Goal: Task Accomplishment & Management: Manage account settings

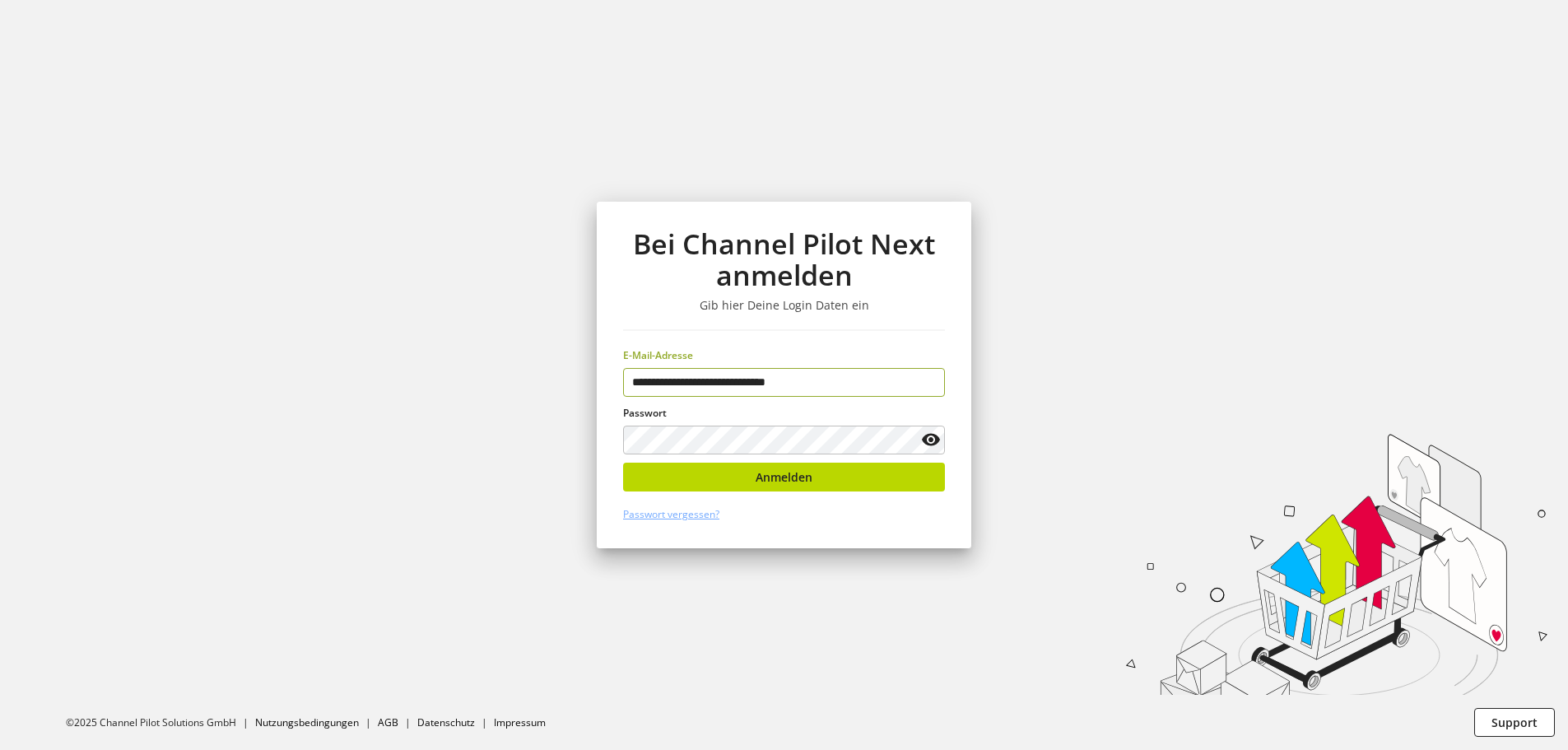
type input "**********"
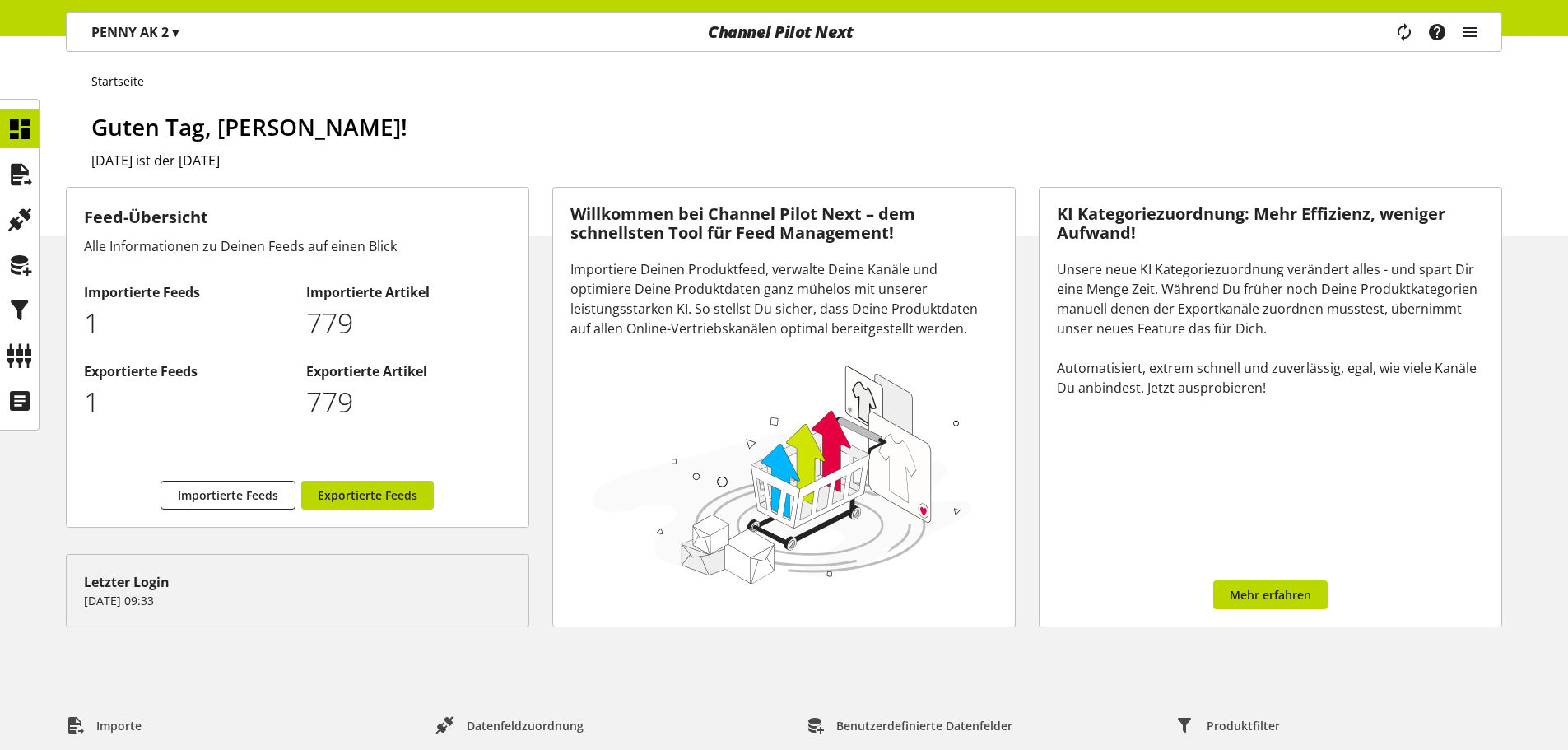
click at [137, 41] on p "PENNY AK 2 ▾" at bounding box center [135, 33] width 88 height 20
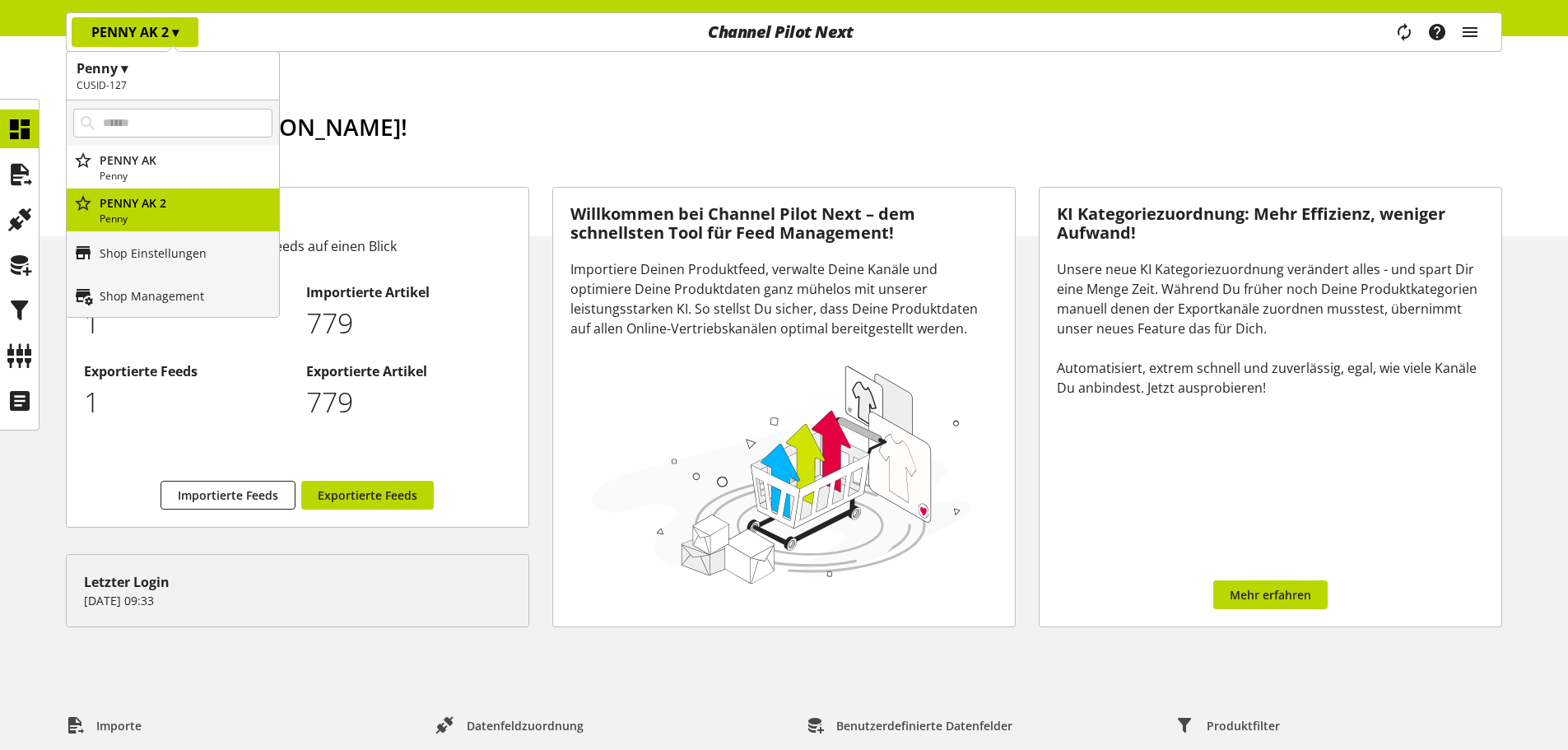
click at [547, 140] on h1 "Guten Tag, [PERSON_NAME]!" at bounding box center [797, 127] width 1411 height 34
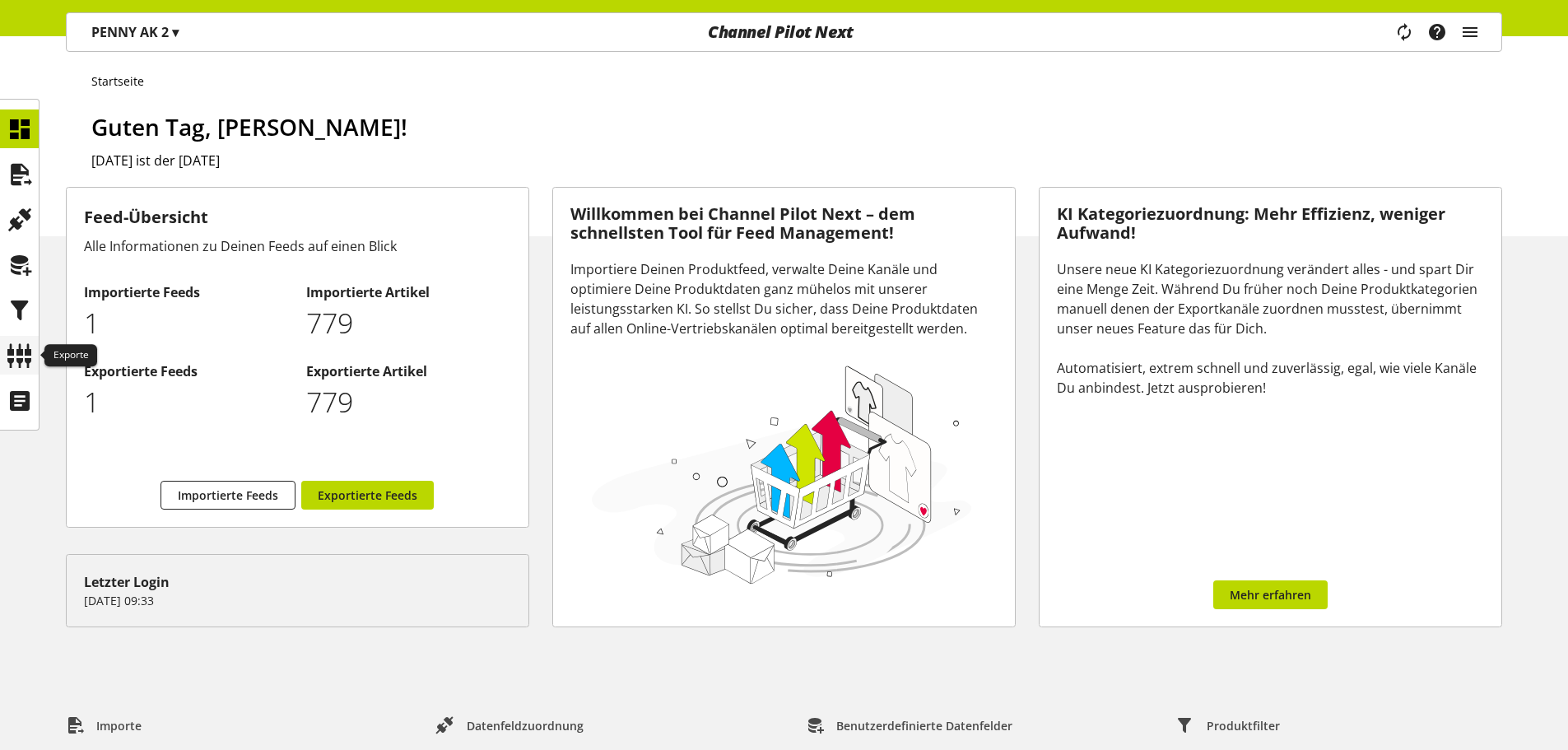
click at [19, 353] on icon at bounding box center [19, 356] width 26 height 33
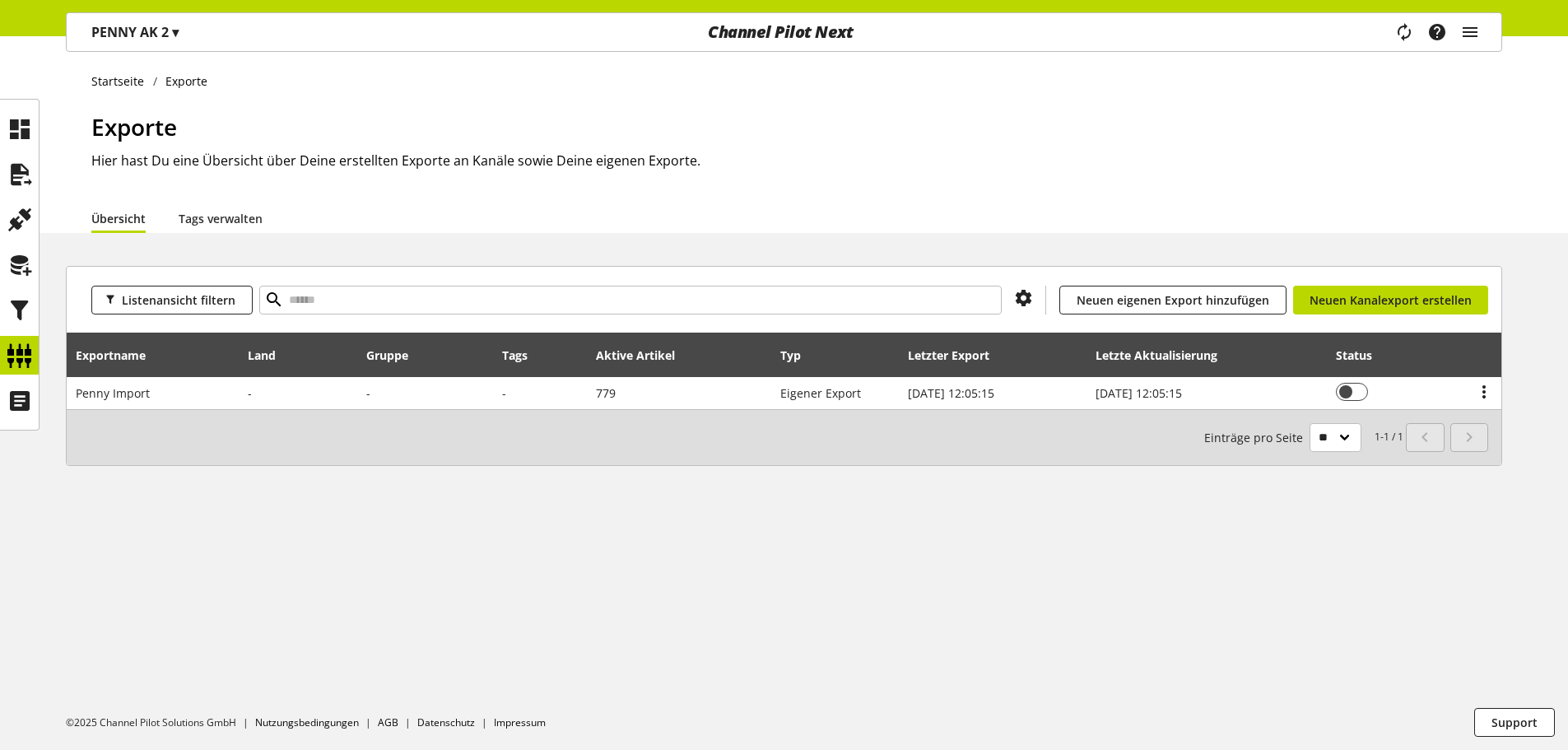
click at [179, 42] on div "PENNY AK 2 ▾" at bounding box center [135, 32] width 127 height 30
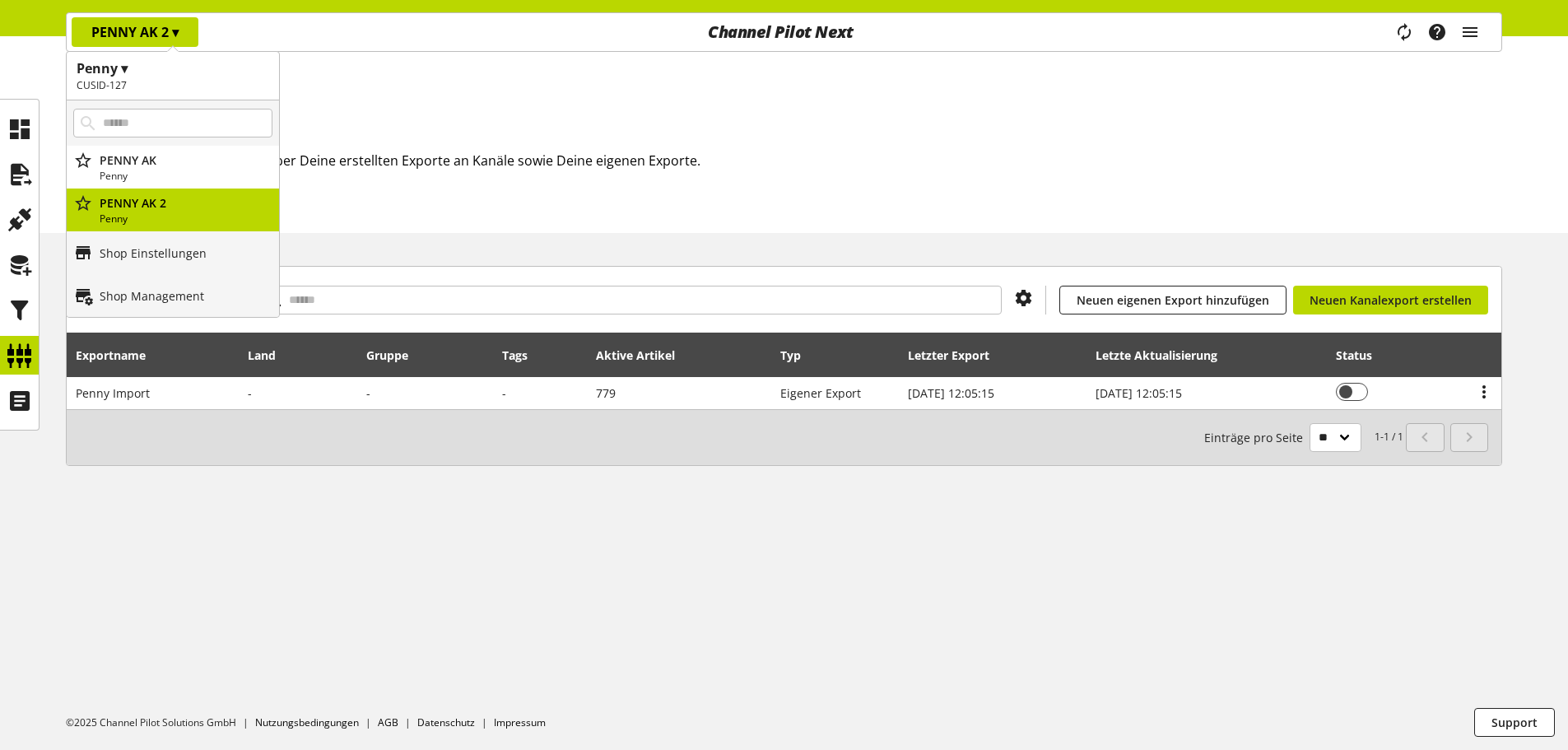
click at [124, 68] on h1 "Penny ▾" at bounding box center [173, 69] width 193 height 20
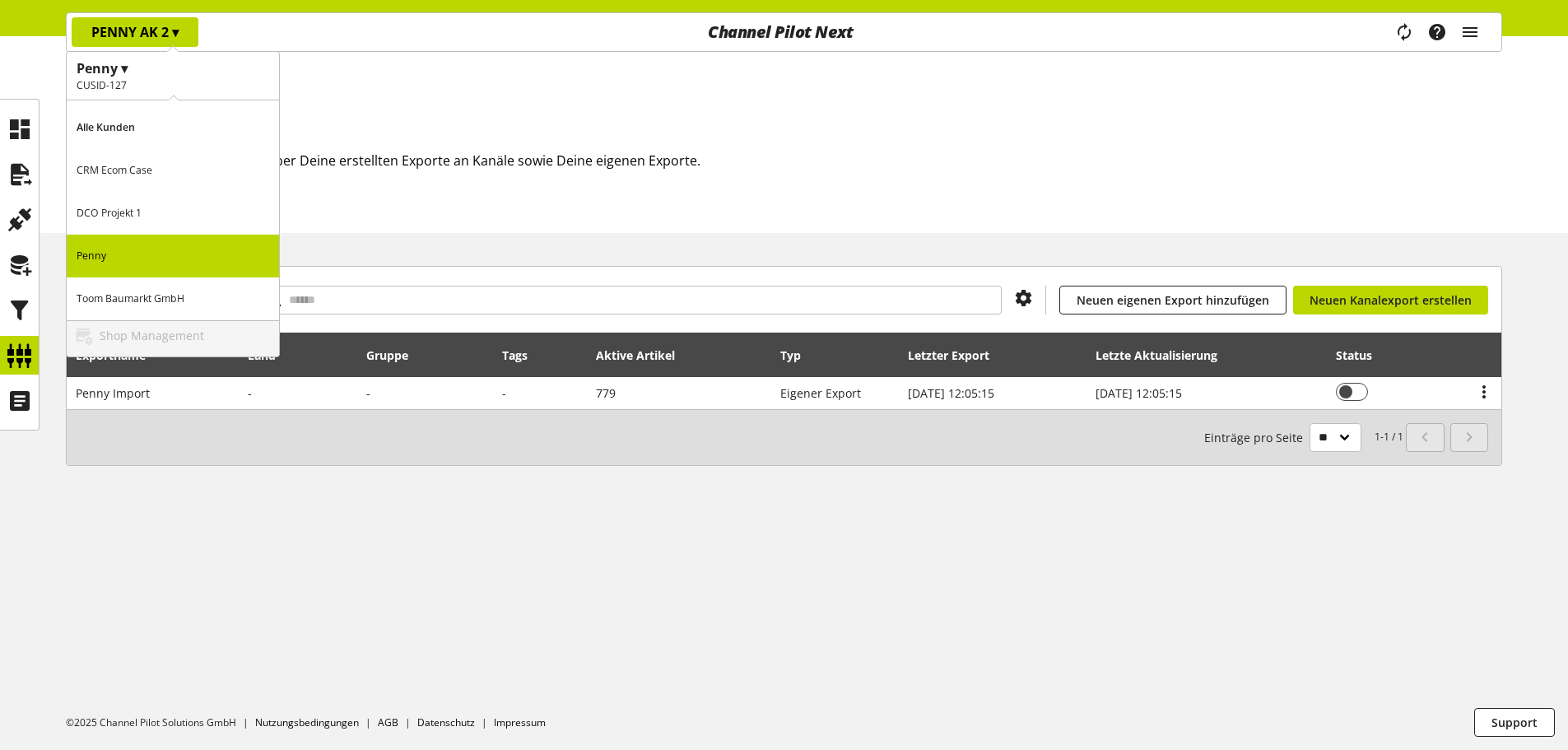
click at [124, 68] on h1 "Penny ▾" at bounding box center [173, 69] width 193 height 20
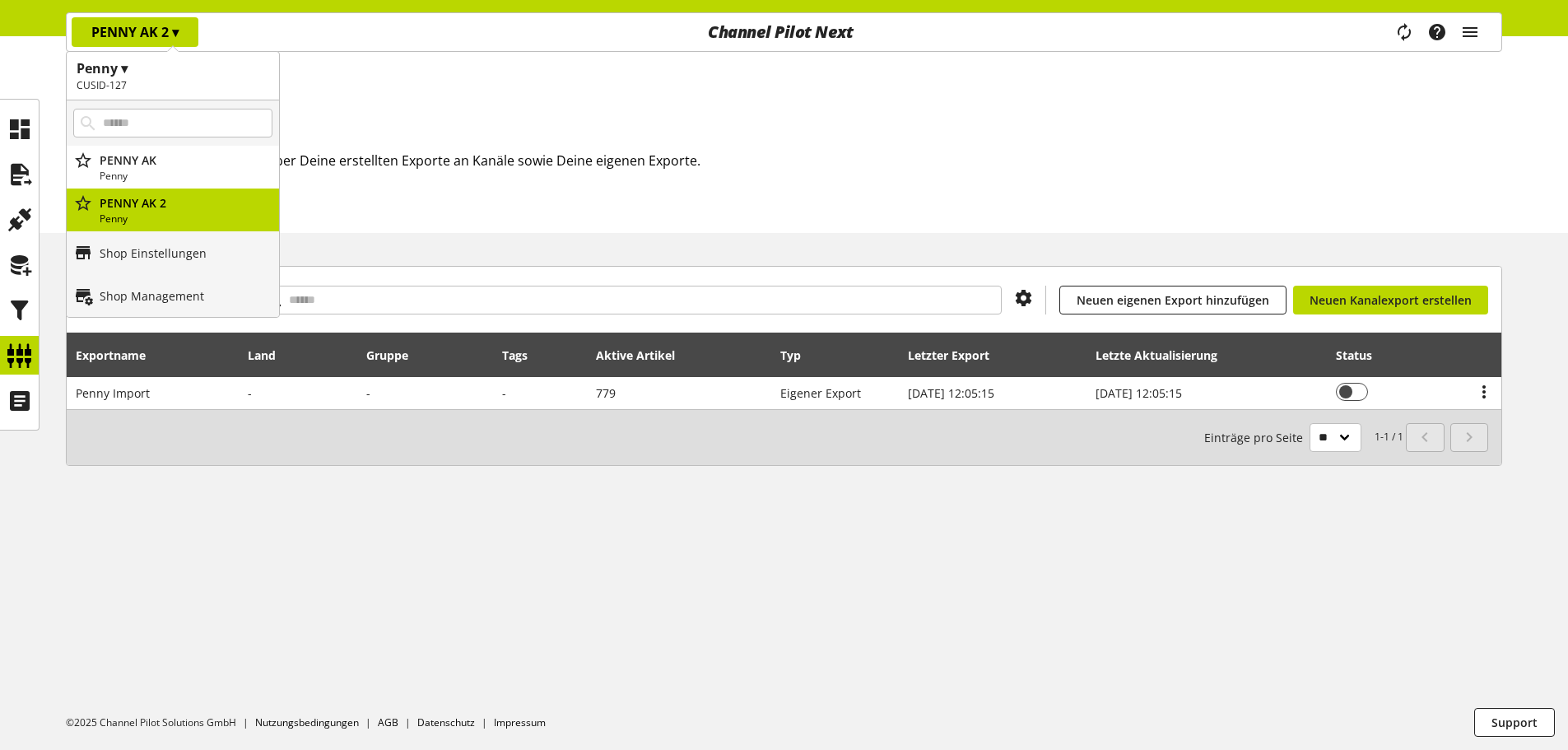
click at [124, 68] on h1 "Penny ▾" at bounding box center [173, 69] width 193 height 20
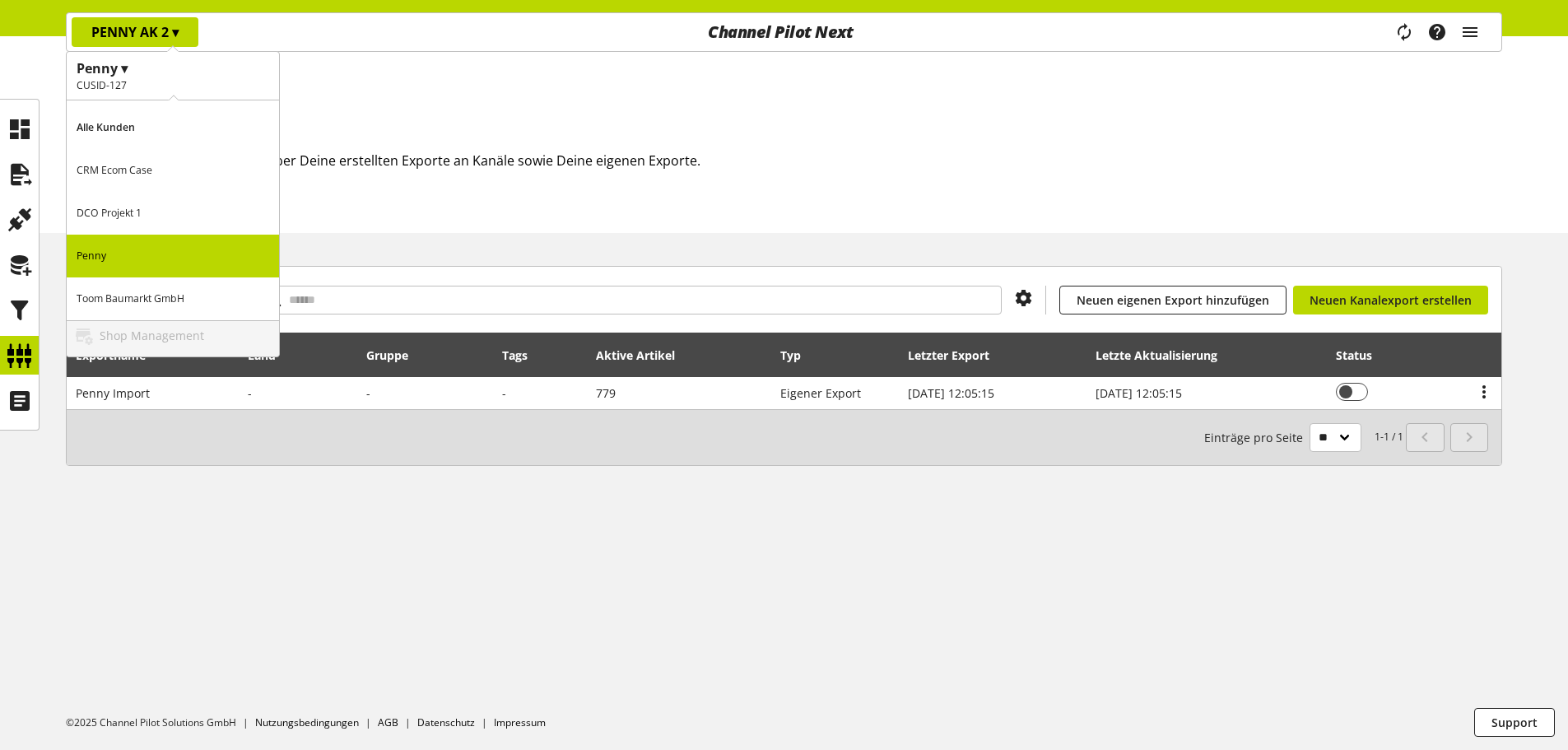
click at [116, 123] on p "Alle Kunden" at bounding box center [173, 127] width 213 height 43
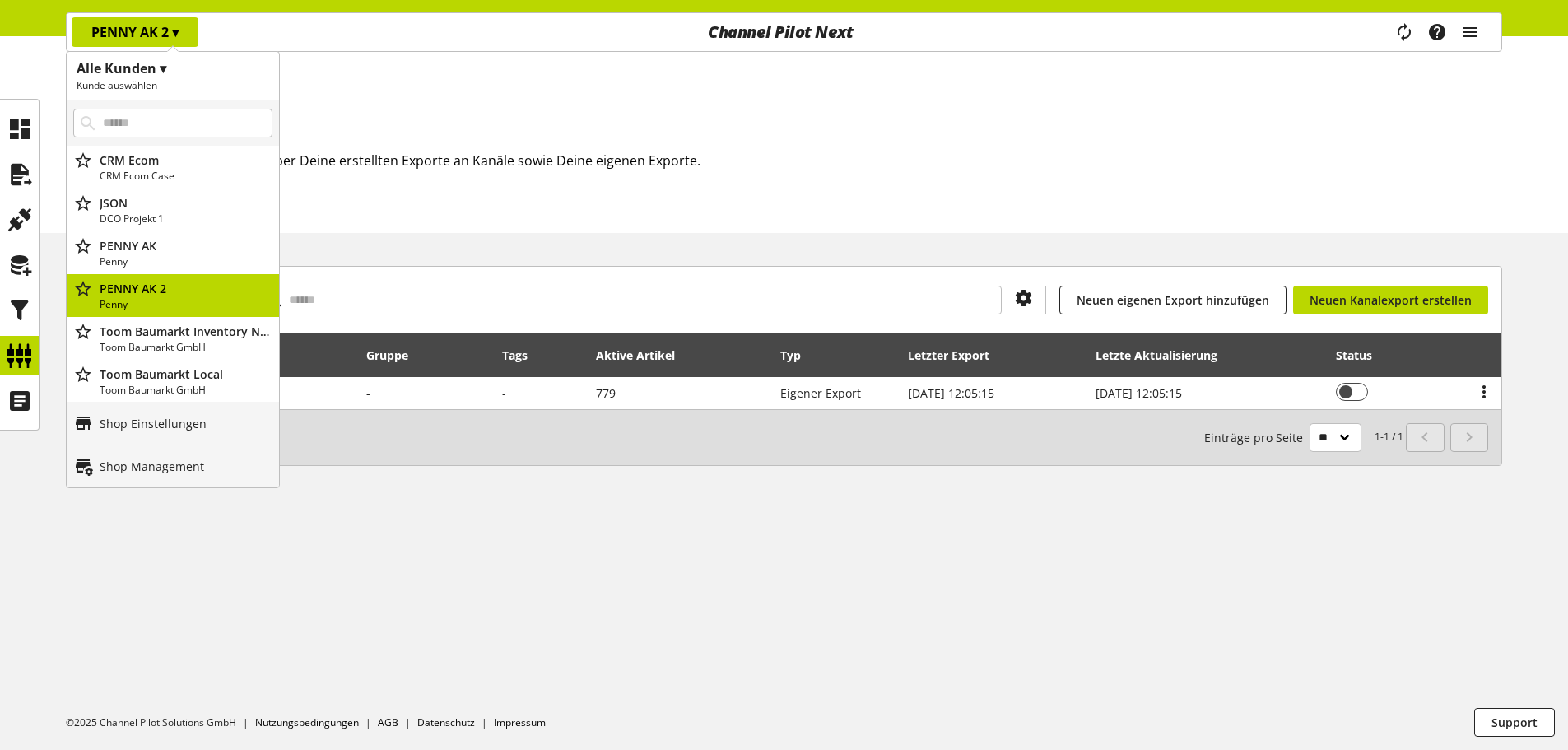
click at [408, 91] on div "Startseite Exporte Exporte Hier hast Du eine Übersicht über Deine erstellten Ex…" at bounding box center [784, 135] width 1568 height 197
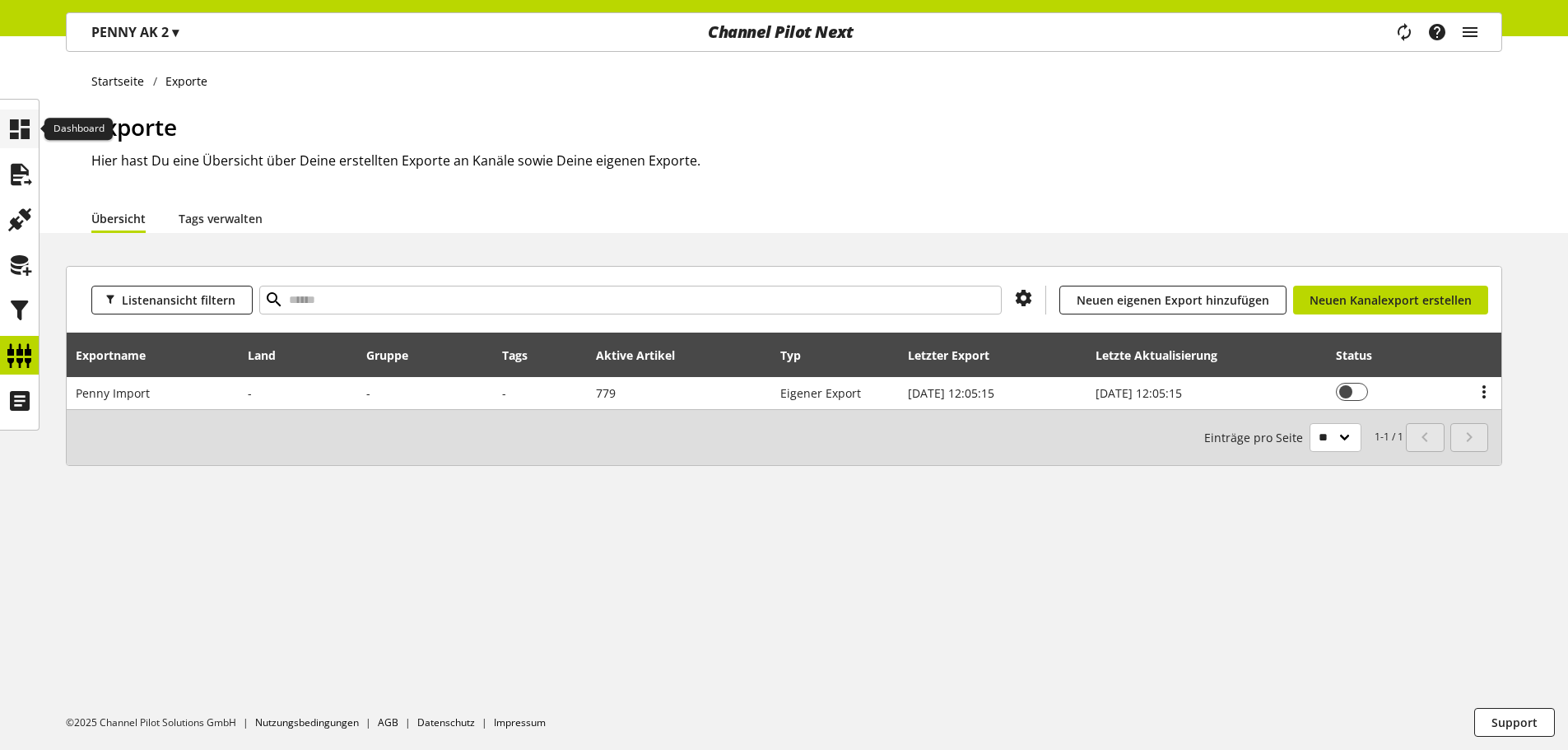
click at [31, 125] on icon at bounding box center [19, 129] width 26 height 33
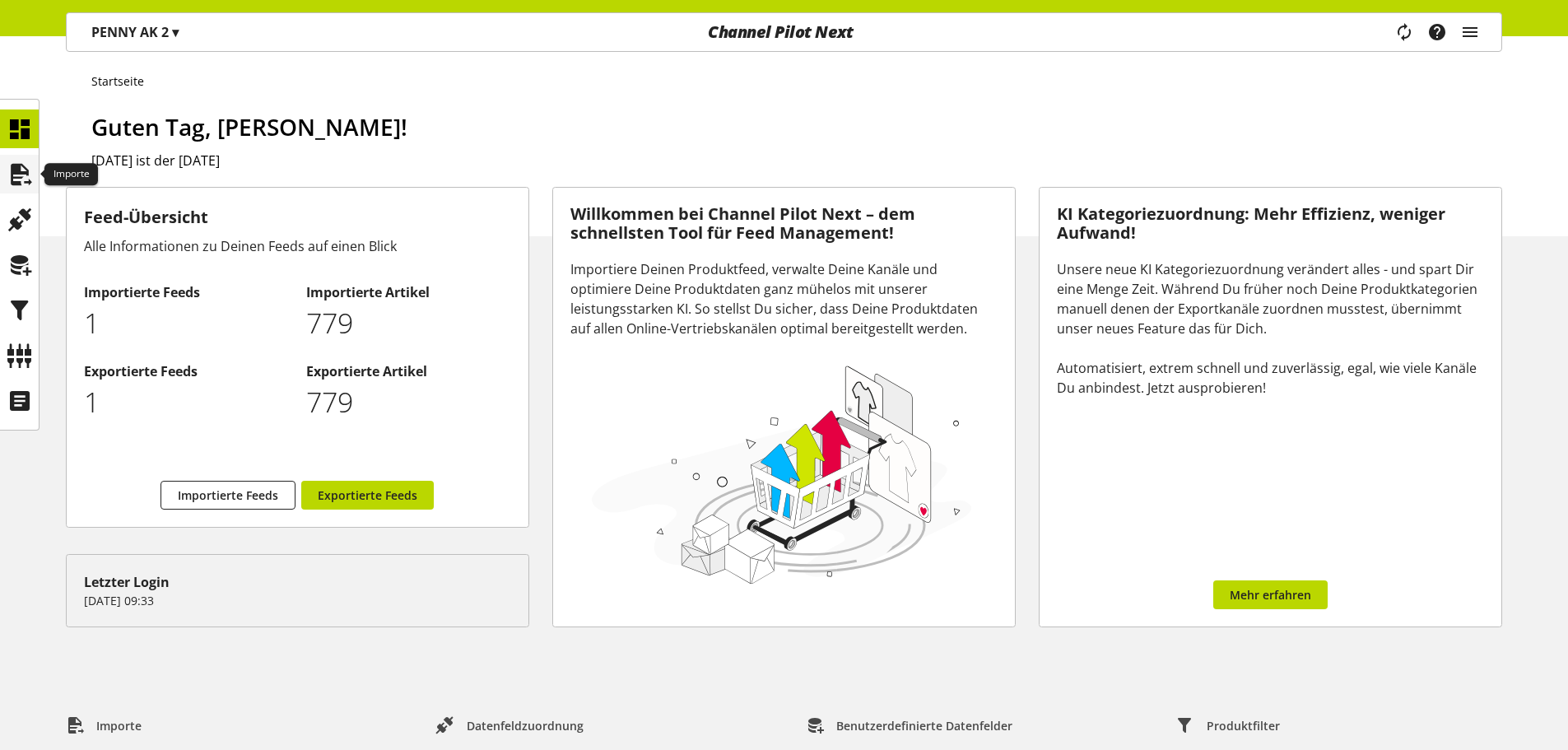
click at [33, 174] on div at bounding box center [19, 174] width 39 height 39
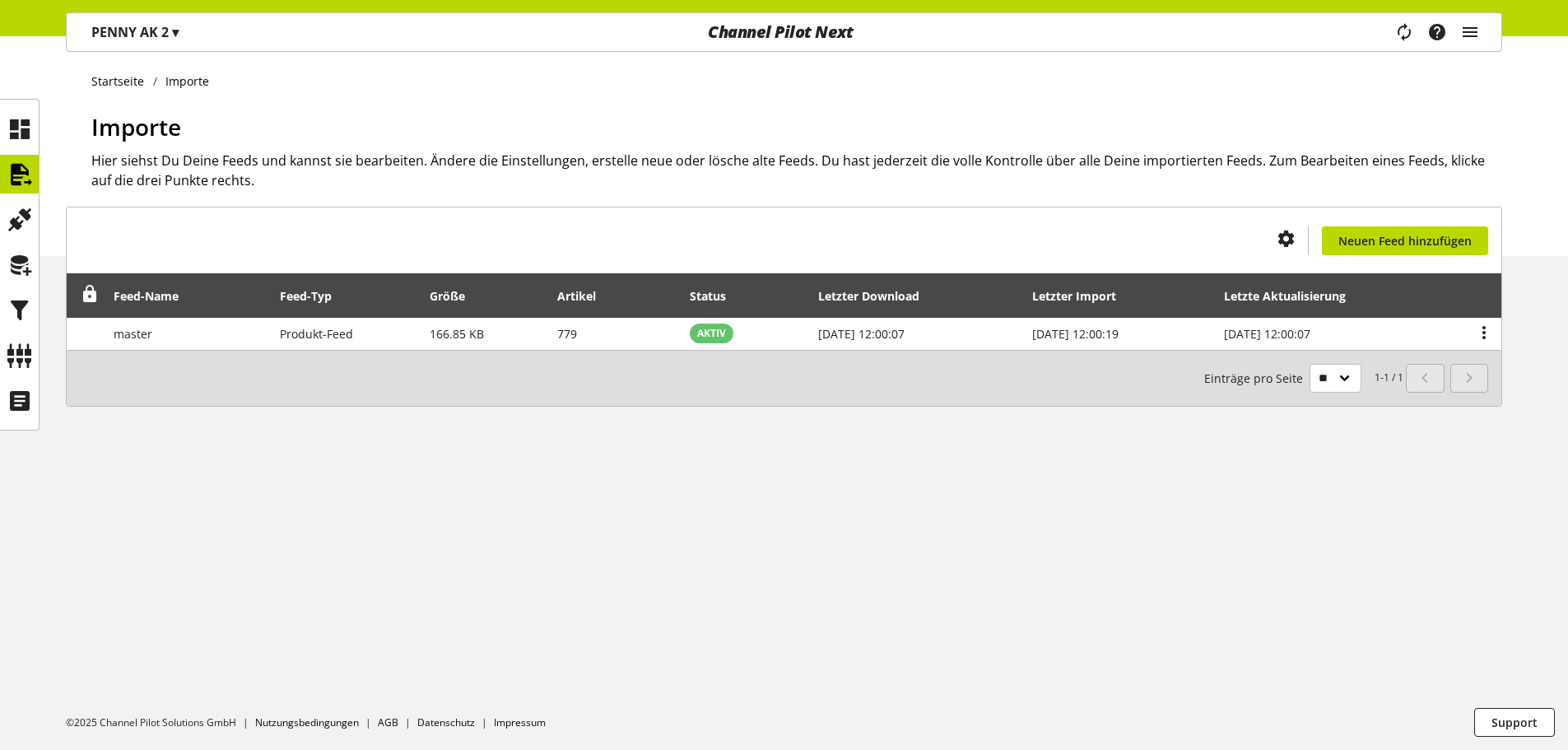
click at [157, 40] on p "PENNY AK 2 ▾" at bounding box center [135, 33] width 88 height 20
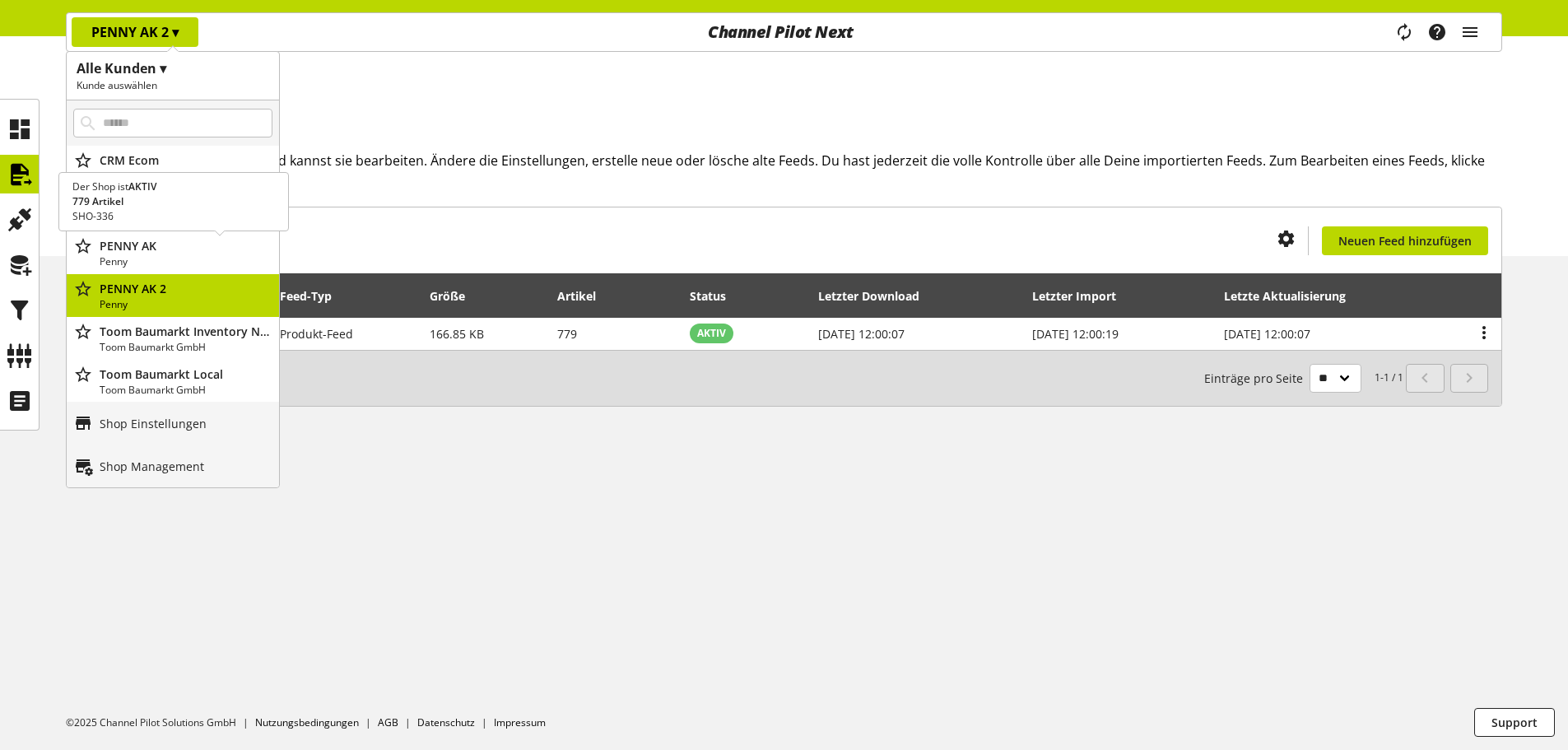
click at [161, 264] on p "Penny" at bounding box center [185, 261] width 173 height 14
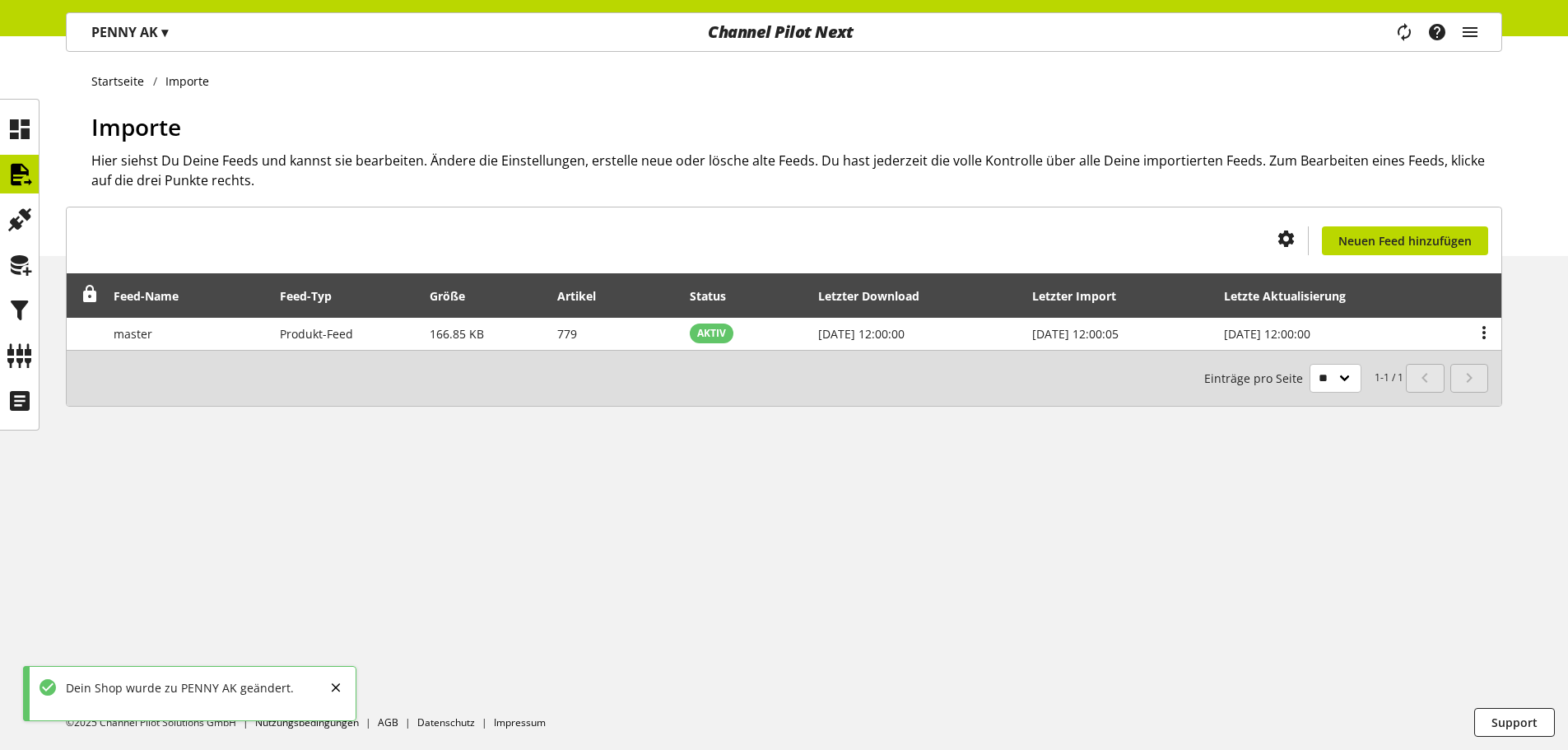
click at [146, 33] on p "PENNY AK ▾" at bounding box center [129, 33] width 77 height 20
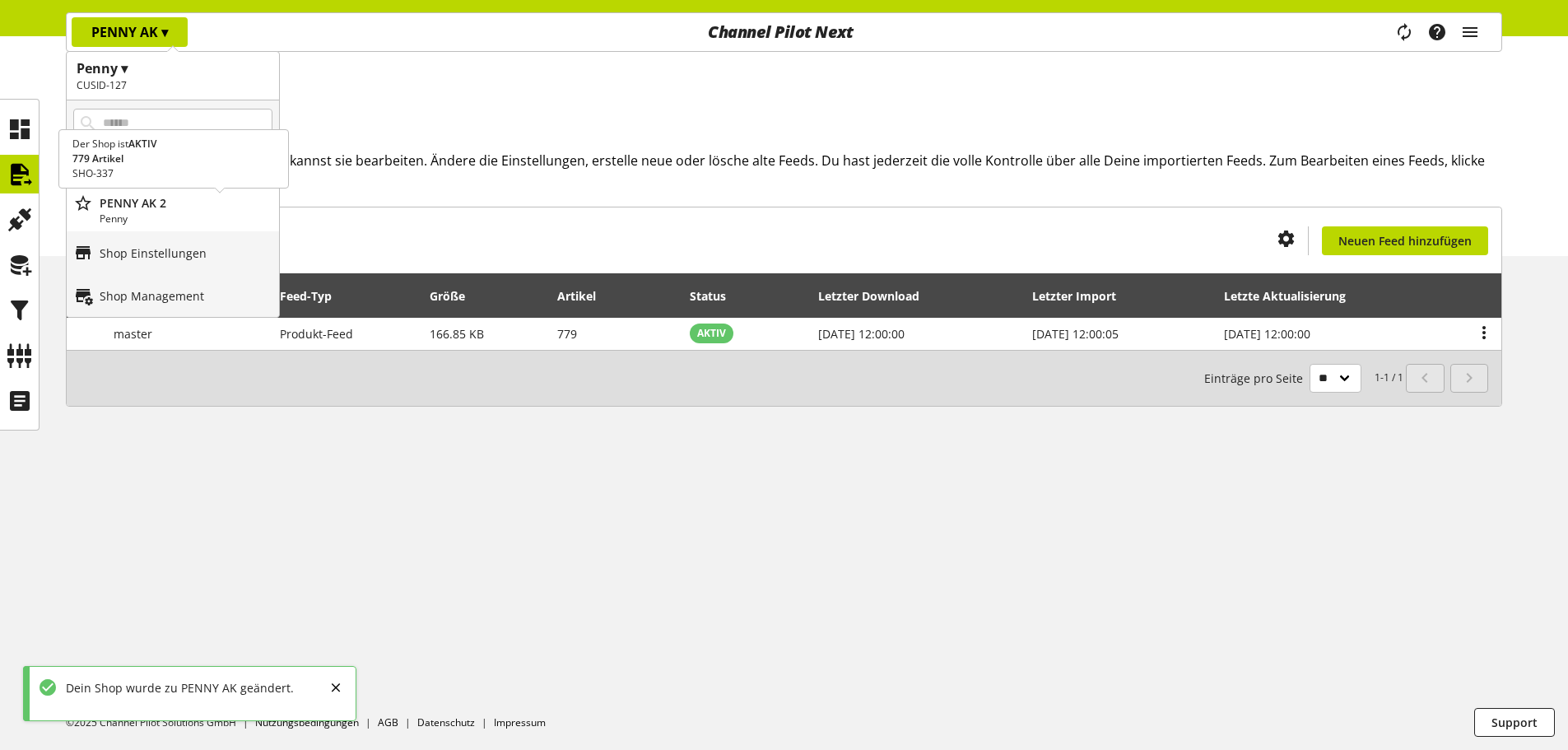
click at [128, 207] on p "PENNY AK 2" at bounding box center [185, 203] width 173 height 17
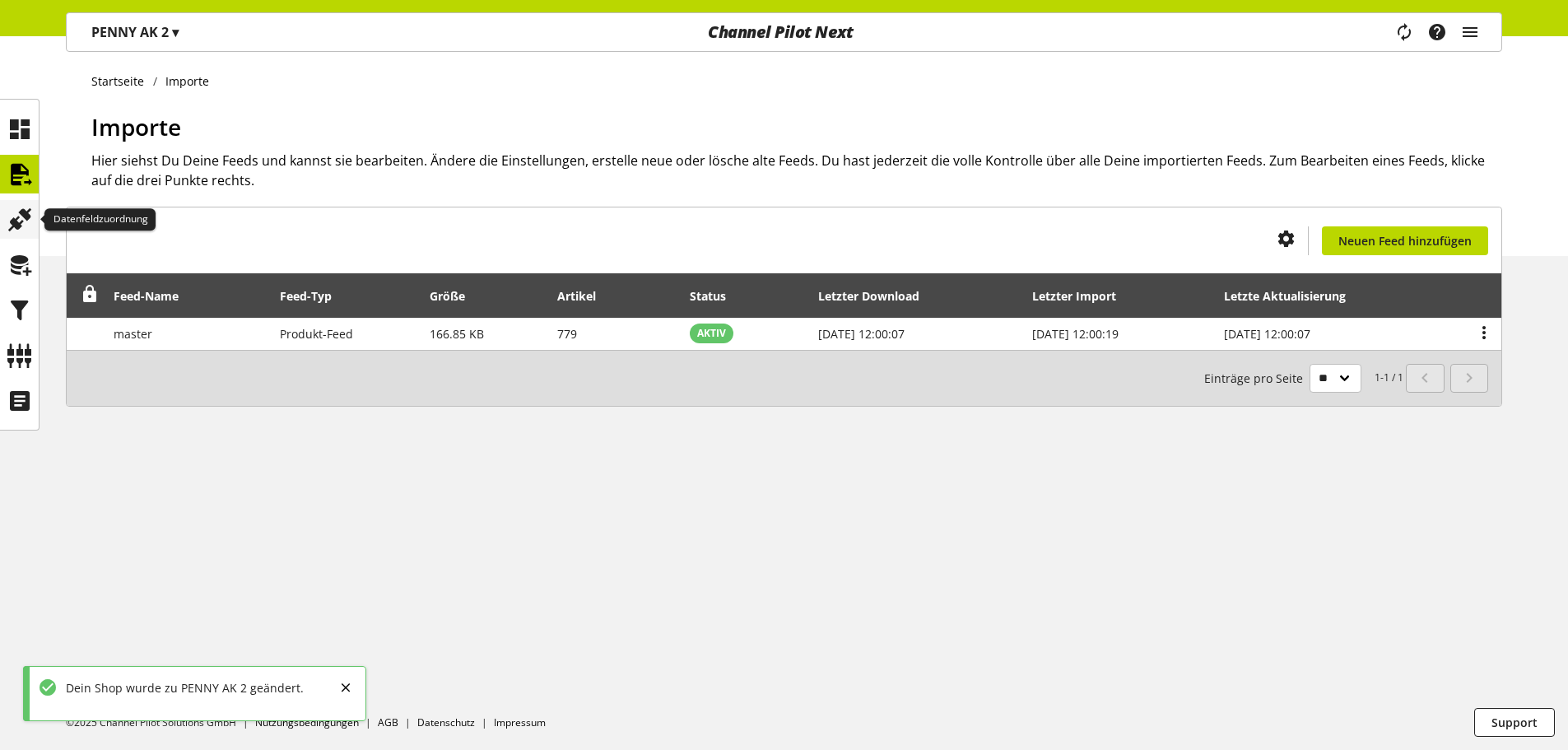
click at [25, 225] on icon at bounding box center [19, 220] width 26 height 33
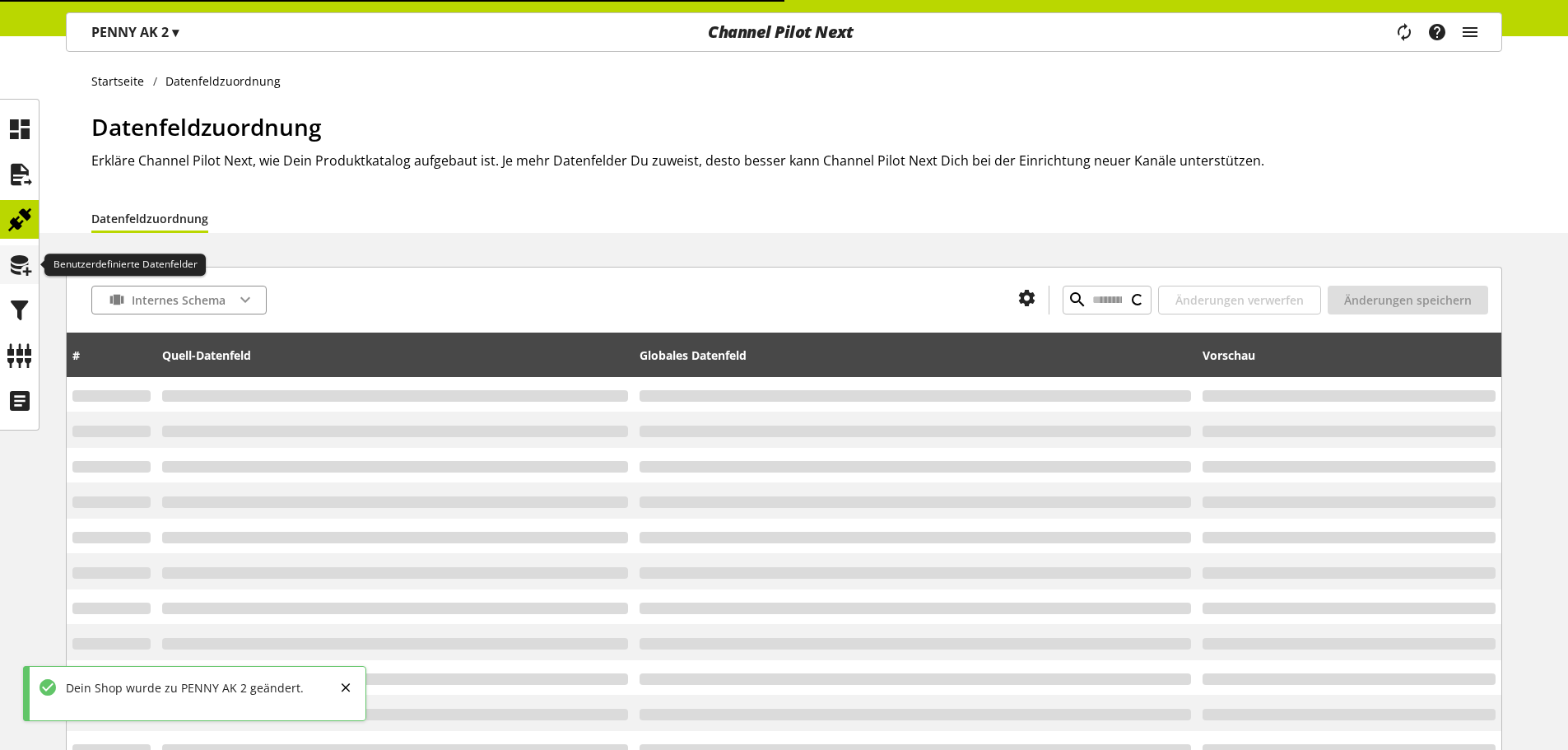
type input "**********"
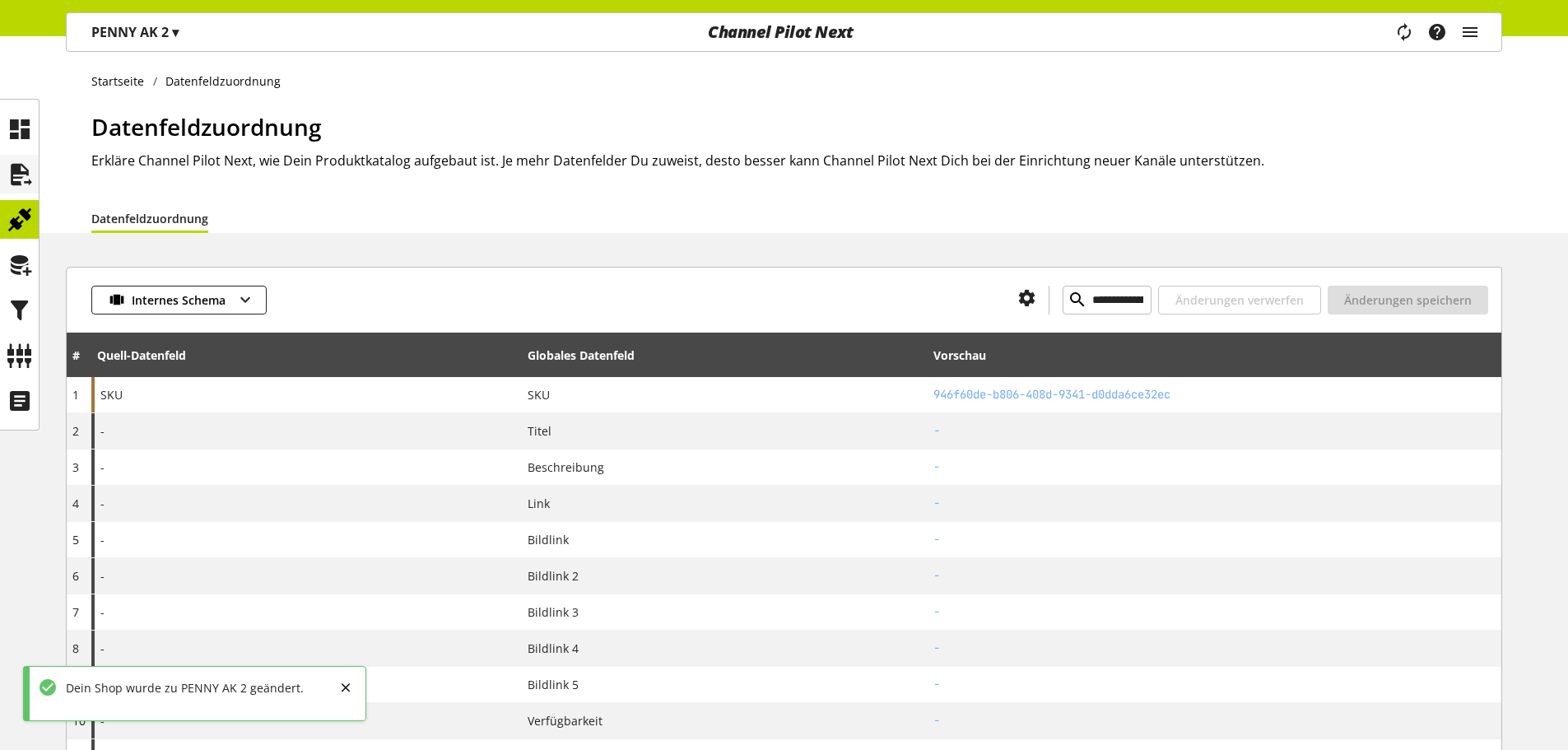
click at [25, 183] on icon at bounding box center [19, 175] width 26 height 33
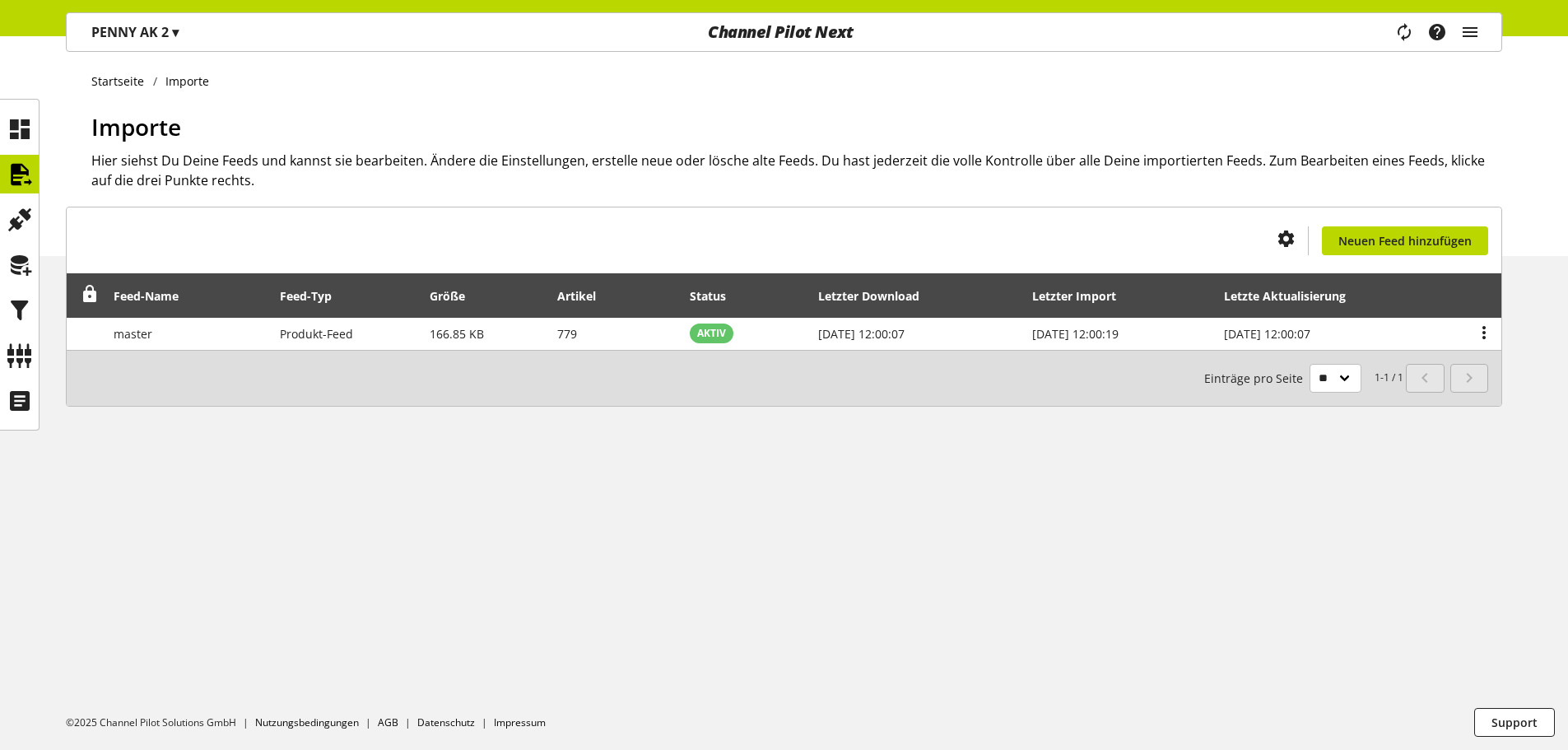
click at [1020, 210] on div "Importe Hier siehst Du Deine Feeds und kannst sie bearbeiten. Ändere die Einste…" at bounding box center [797, 183] width 1411 height 147
click at [29, 223] on icon at bounding box center [19, 220] width 26 height 33
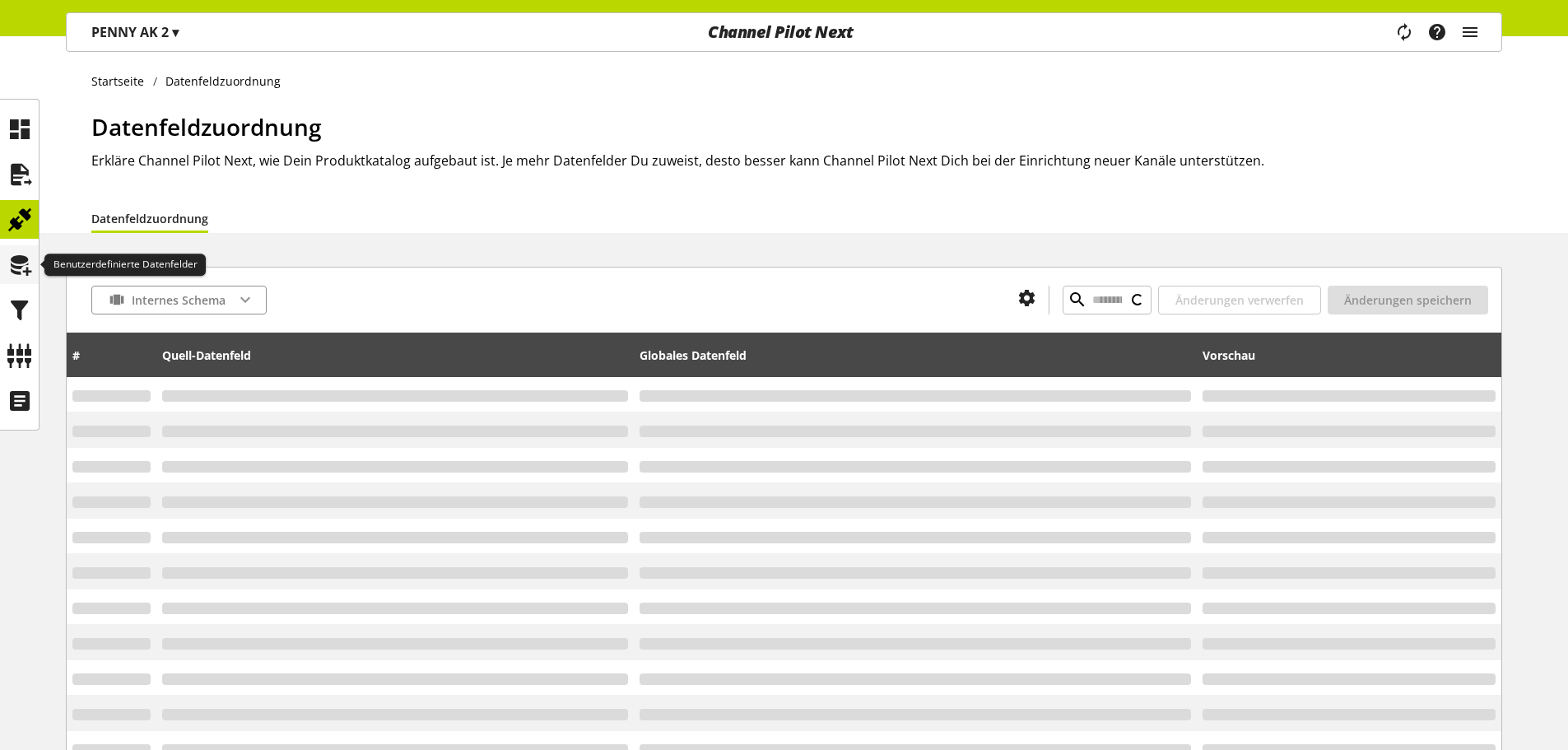
type input "**********"
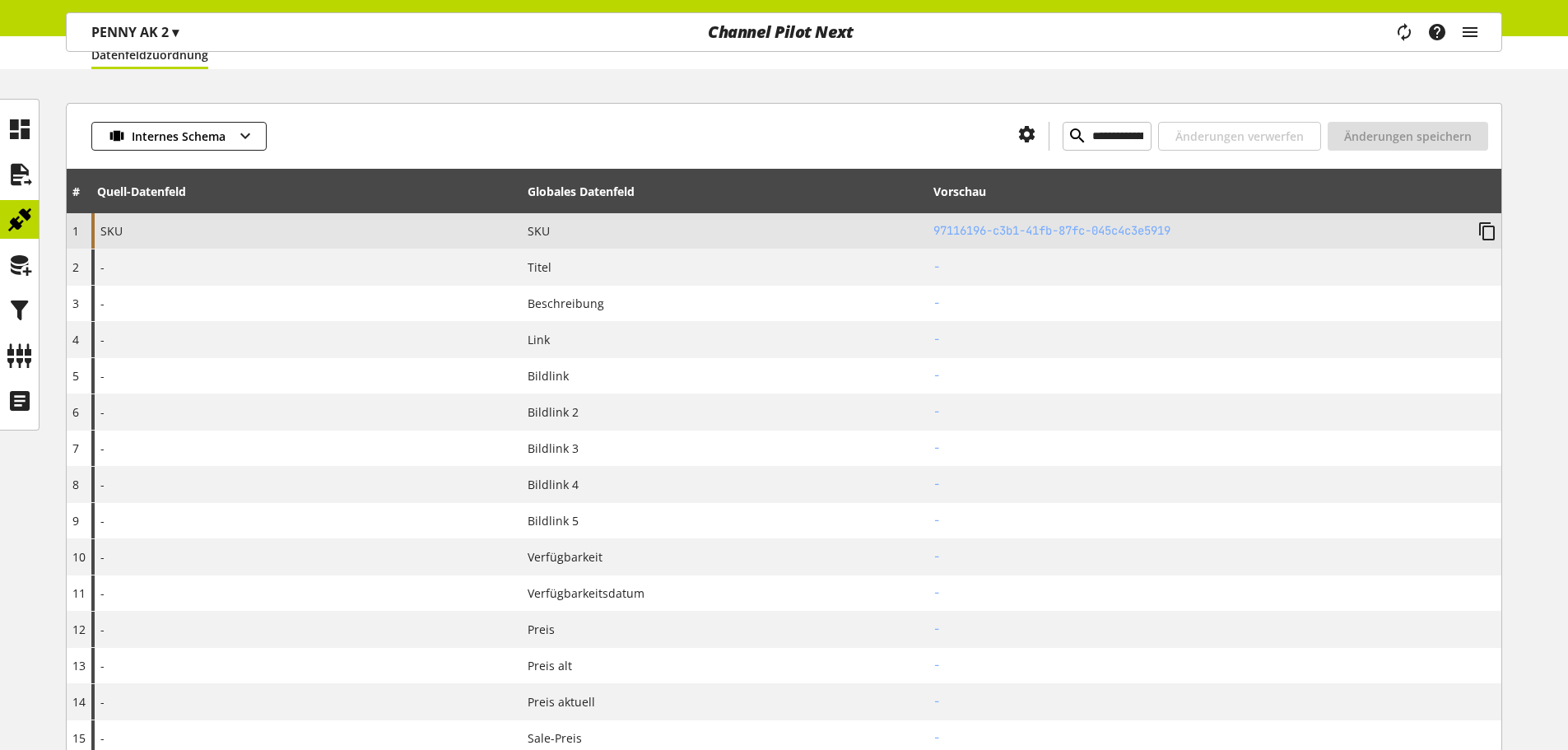
scroll to position [165, 0]
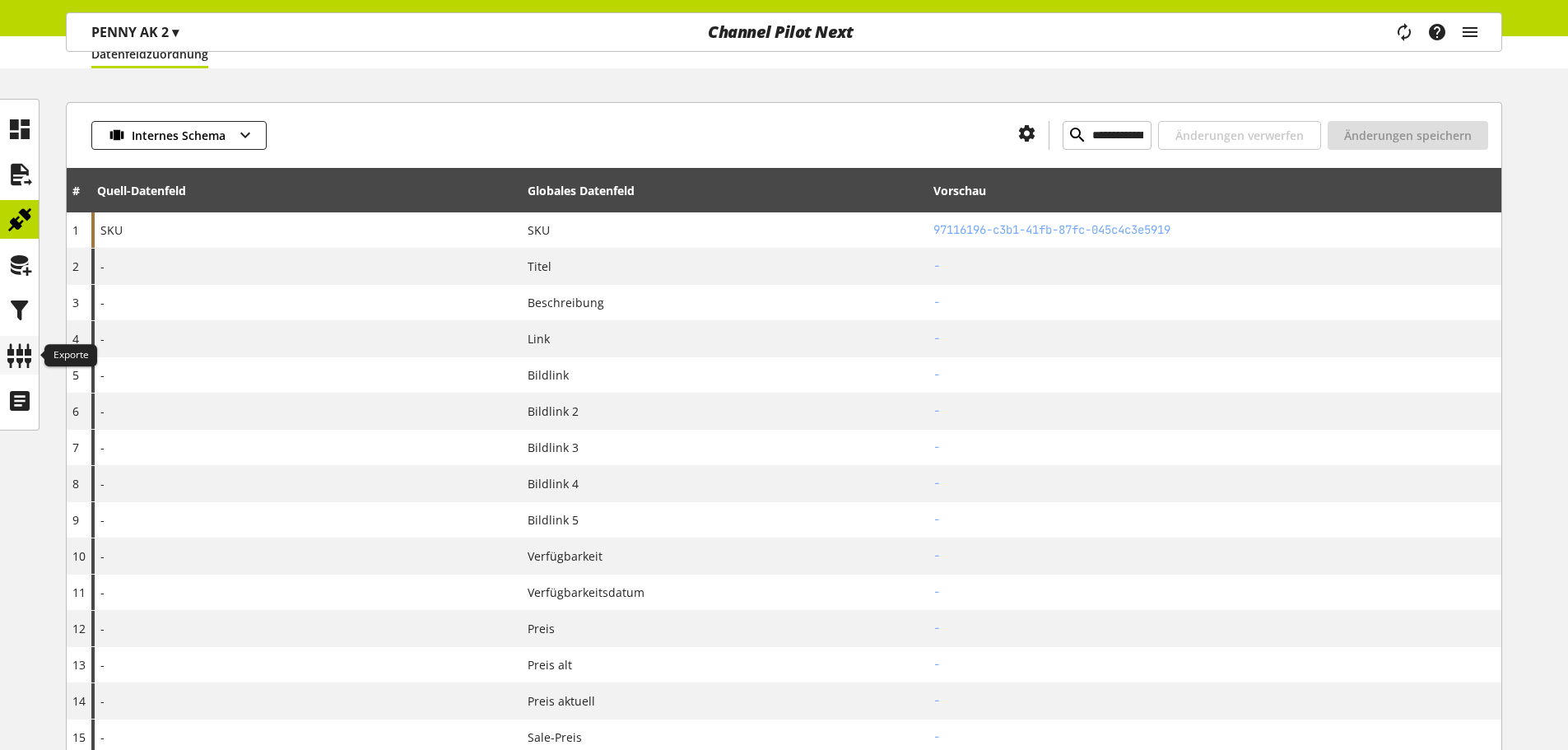
click at [25, 349] on icon at bounding box center [19, 356] width 26 height 33
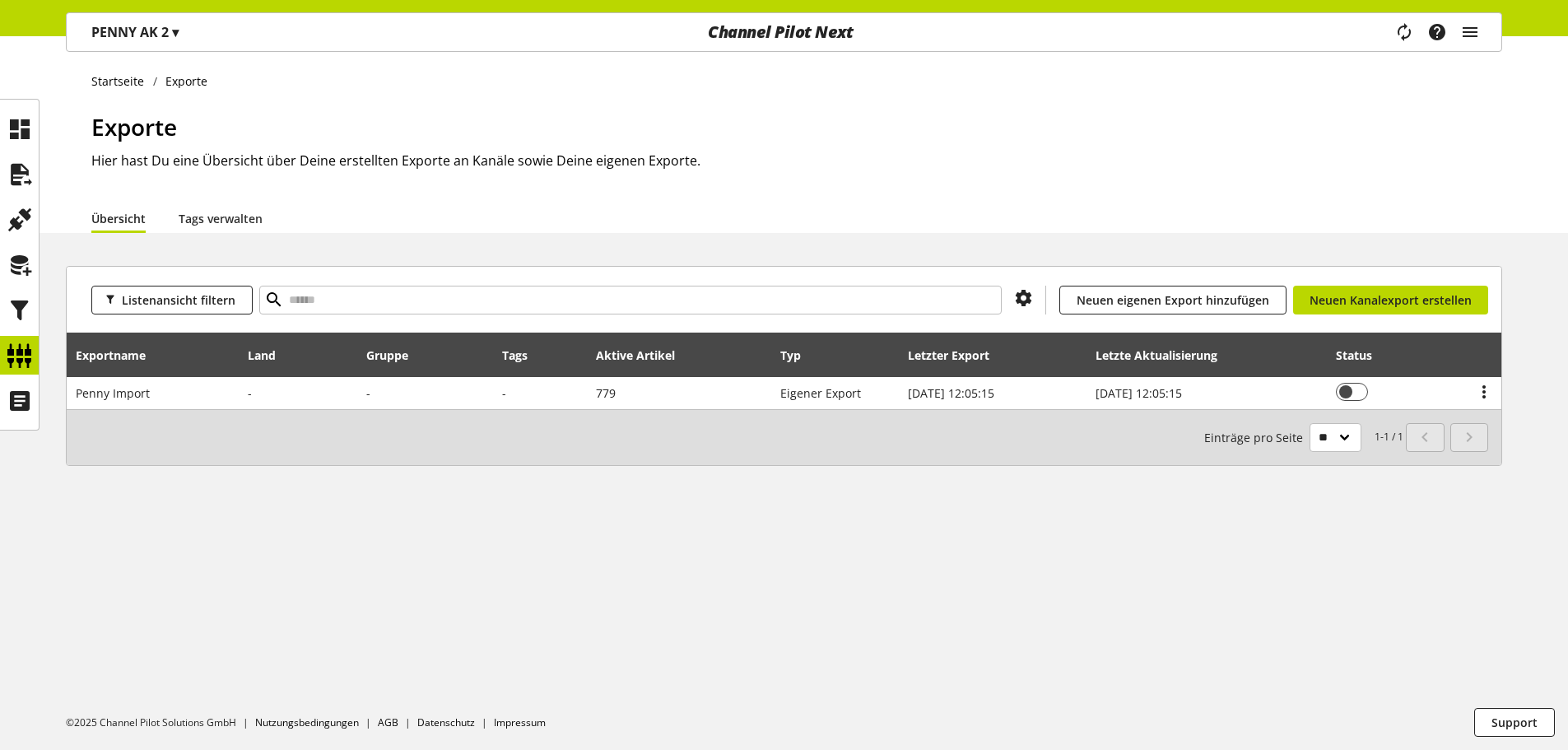
click at [955, 189] on div "Exporte Hier hast Du eine Übersicht über Deine erstellten Exporte an Kanäle sow…" at bounding box center [797, 157] width 1411 height 94
click at [24, 302] on icon at bounding box center [19, 310] width 26 height 33
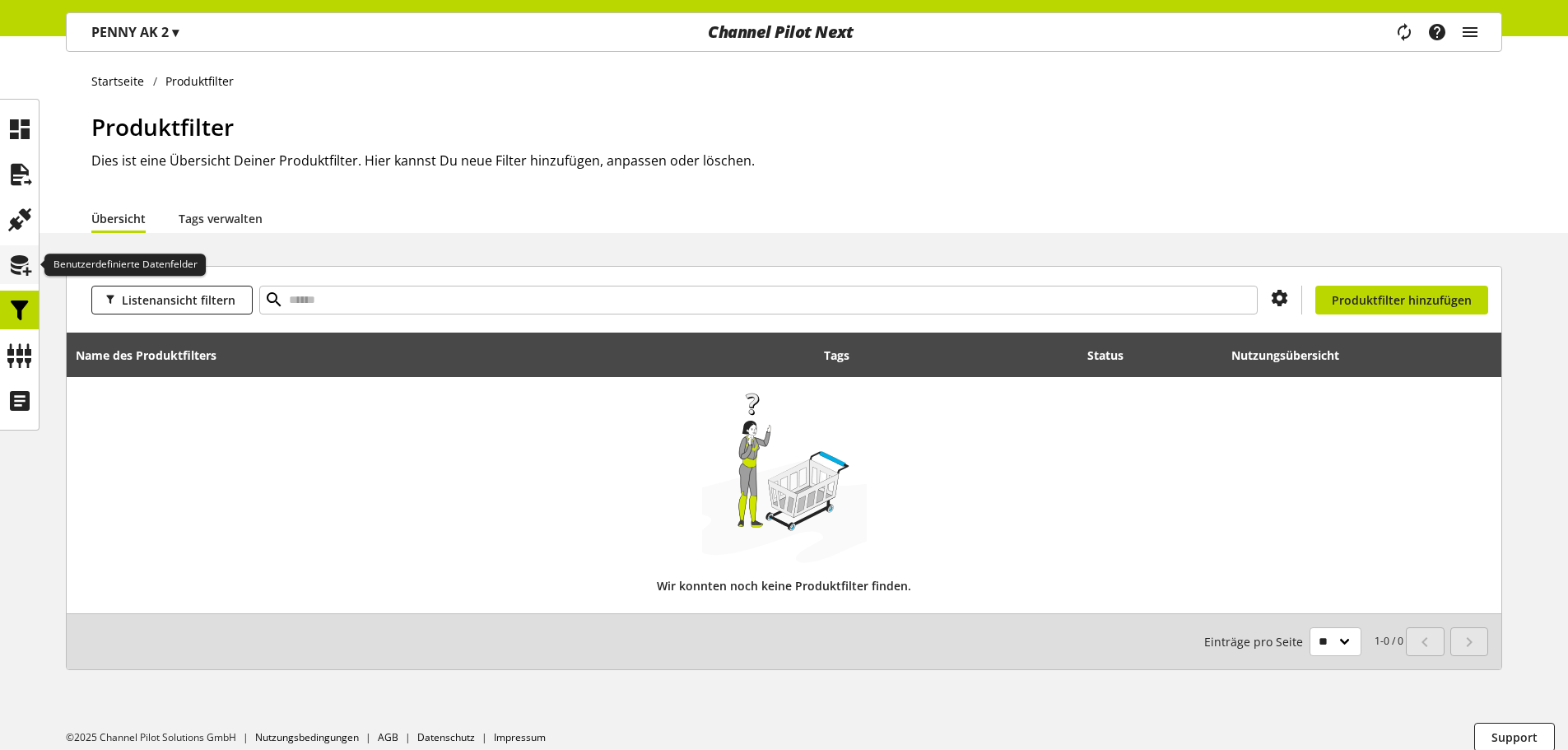
click at [23, 271] on icon at bounding box center [19, 265] width 26 height 33
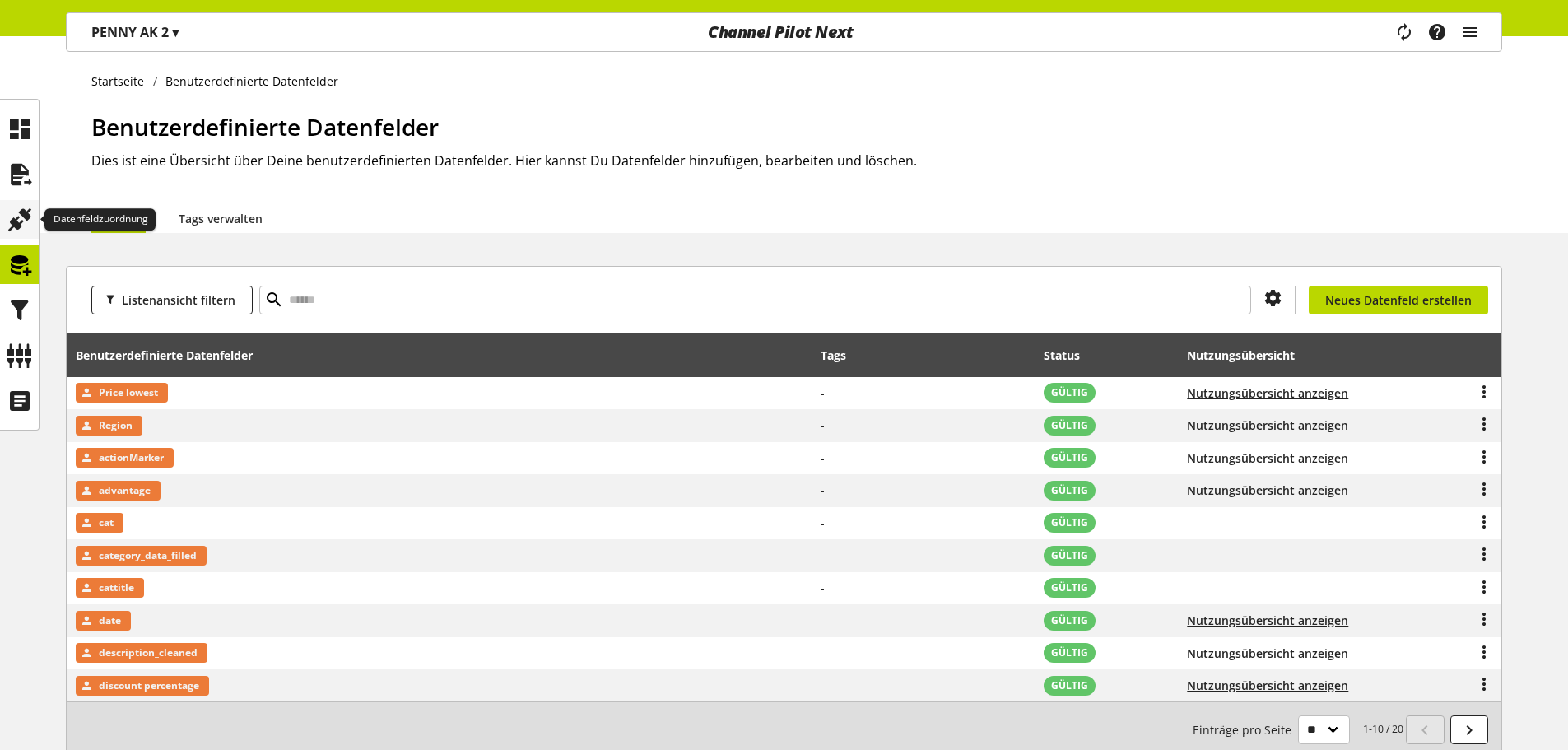
click at [20, 211] on icon at bounding box center [19, 220] width 26 height 33
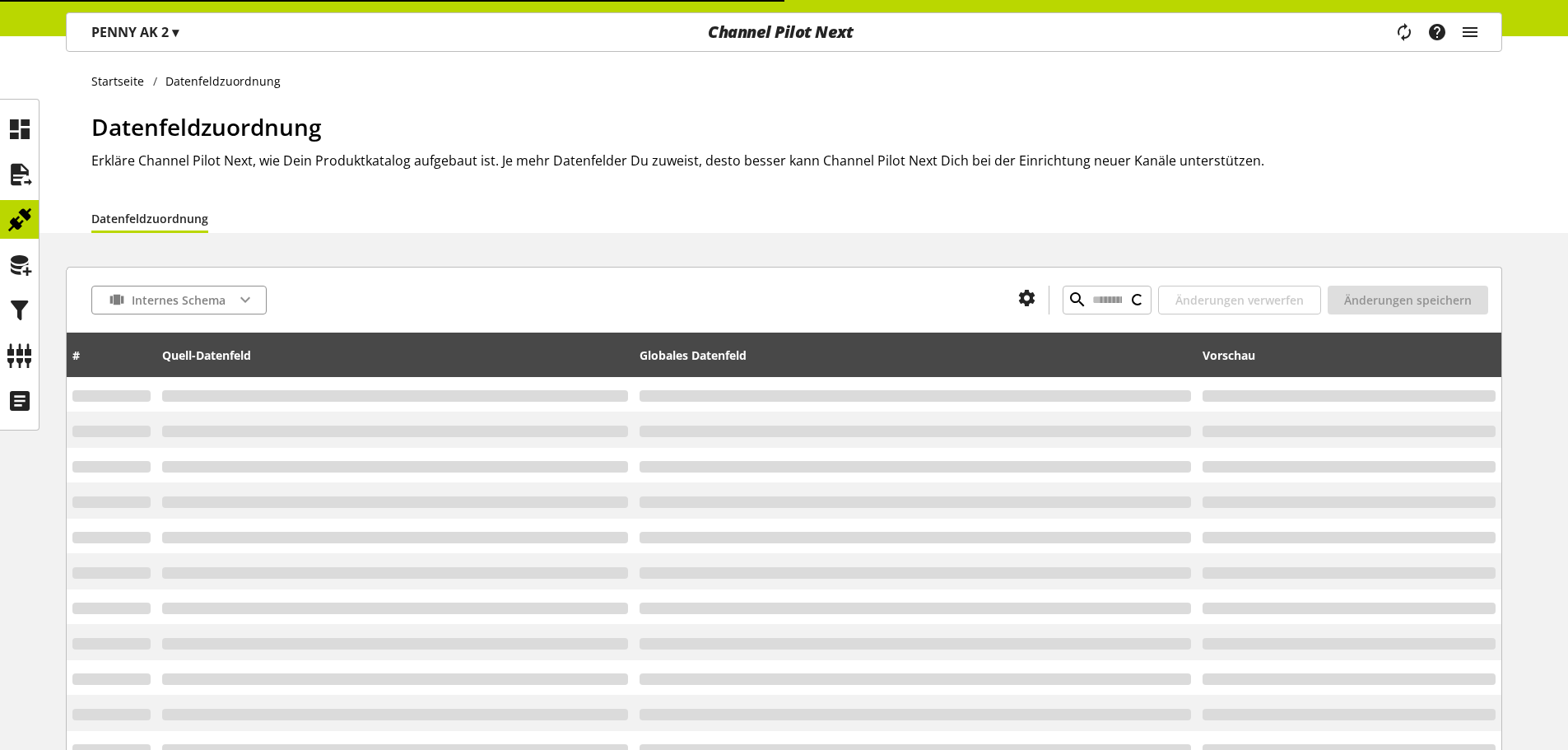
type input "**********"
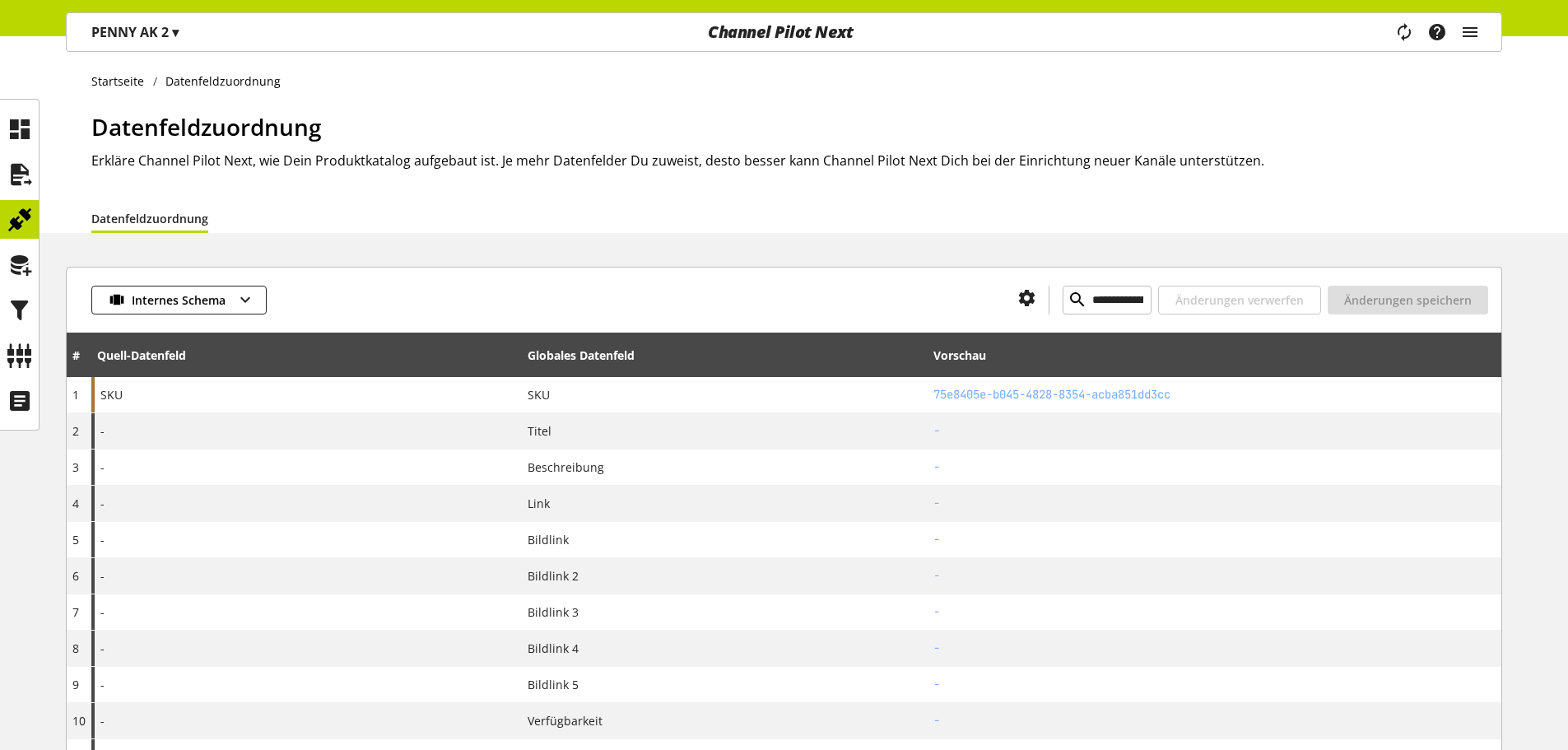
click at [40, 147] on div "Startseite Datenfeldzuordnung Datenfeldzuordnung Erkläre Channel Pilot Next, wi…" at bounding box center [784, 135] width 1568 height 197
click at [31, 138] on icon at bounding box center [19, 129] width 26 height 33
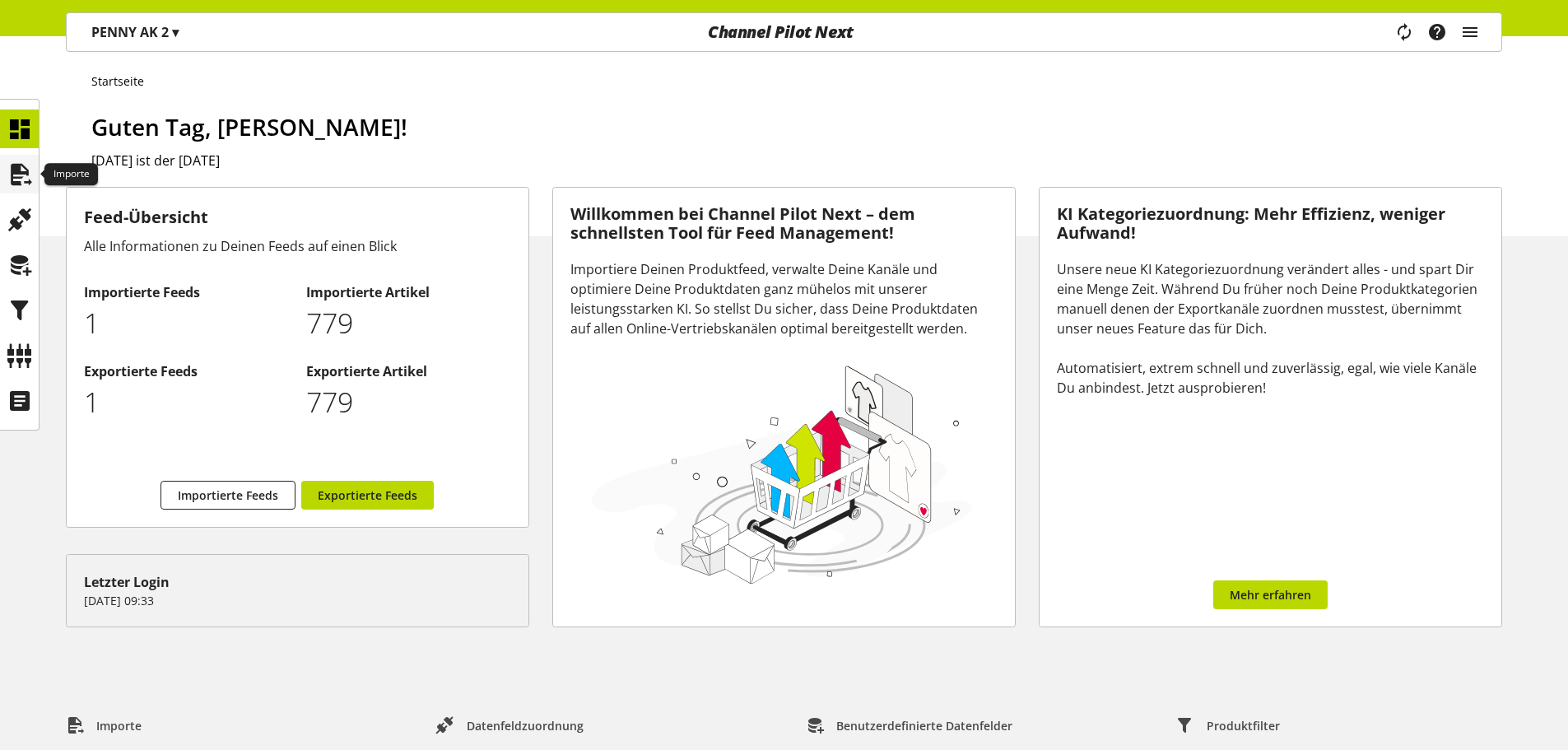
click at [32, 176] on icon at bounding box center [19, 175] width 26 height 33
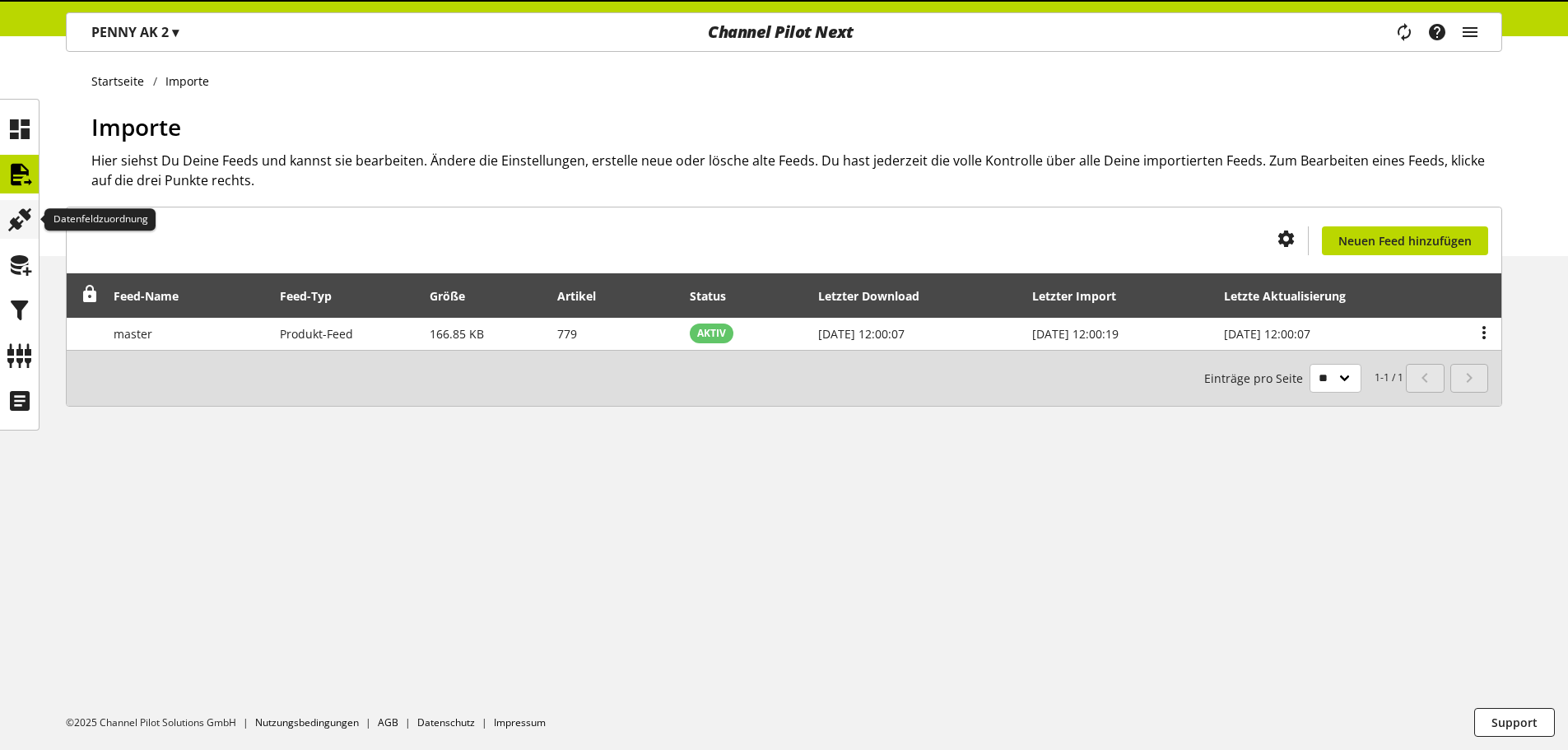
click at [24, 225] on icon at bounding box center [19, 220] width 26 height 33
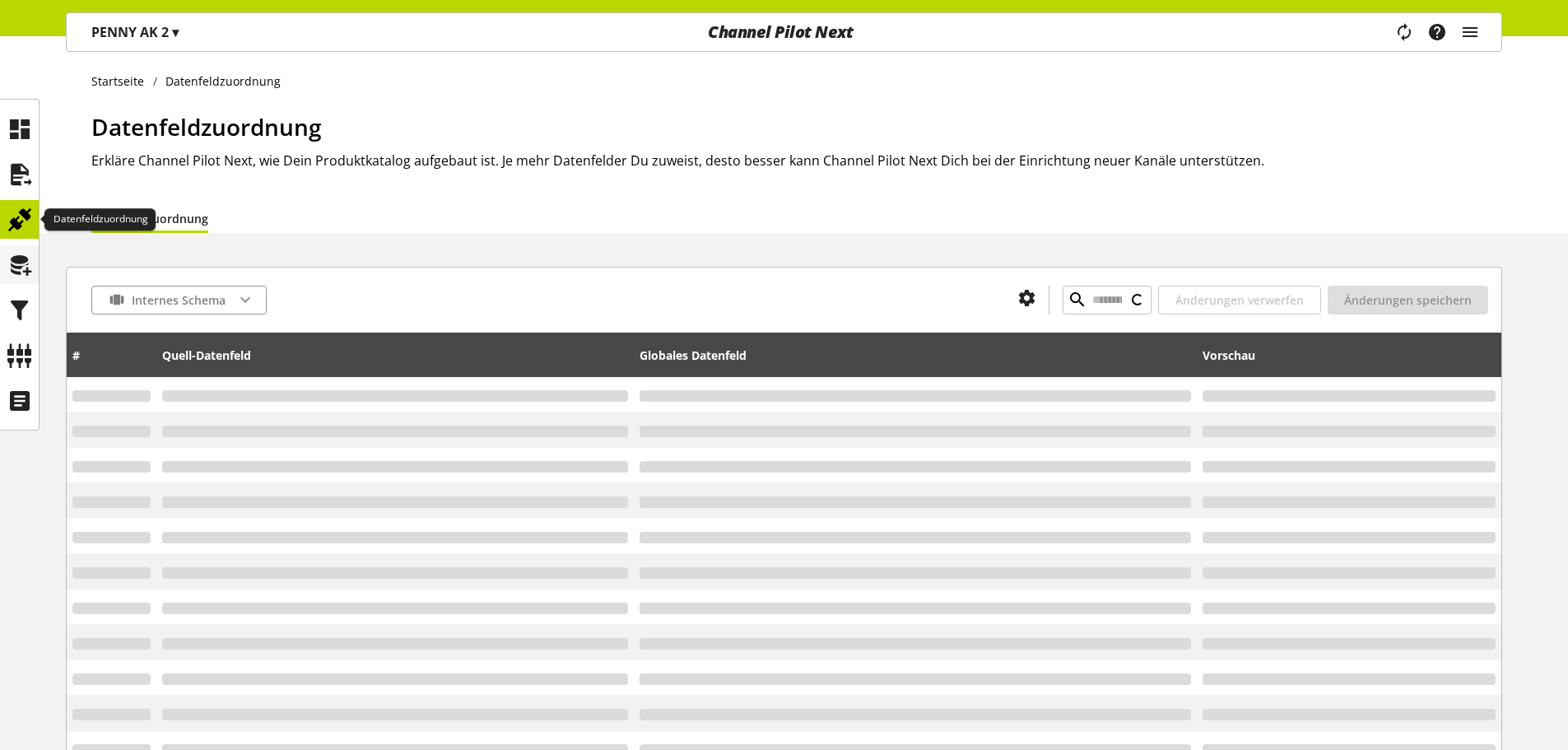
type input "**********"
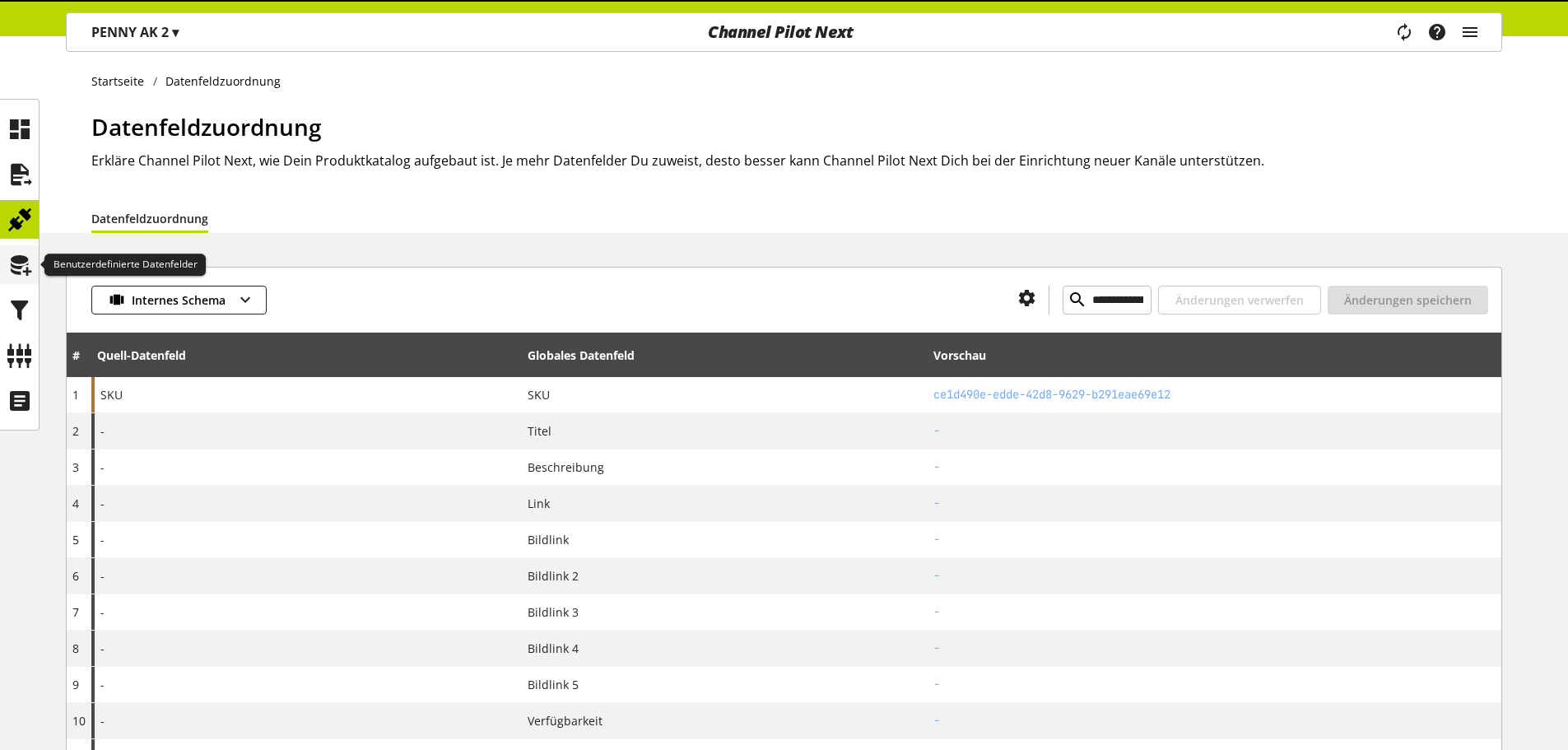
click at [19, 262] on icon at bounding box center [19, 265] width 26 height 33
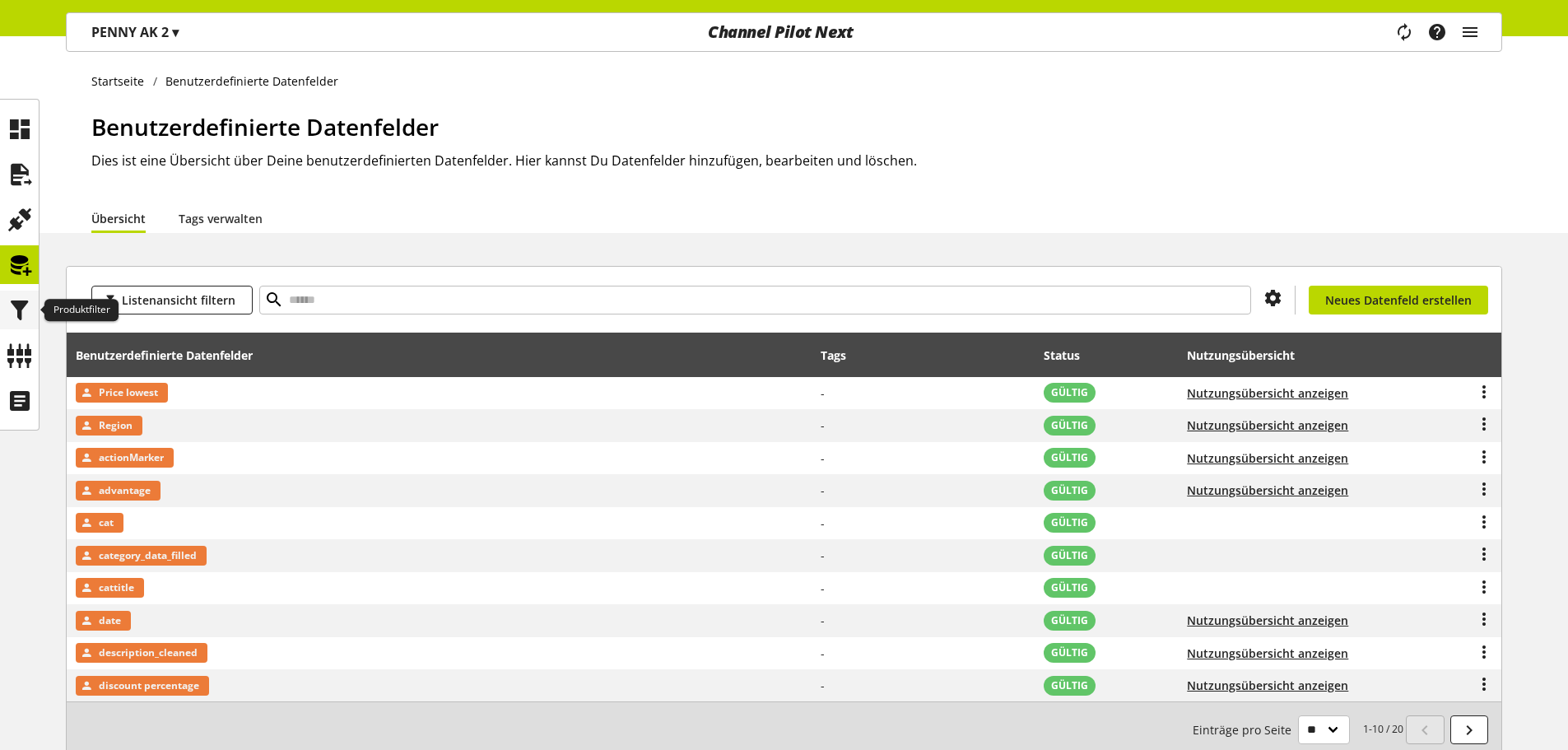
click at [21, 307] on icon at bounding box center [19, 310] width 26 height 33
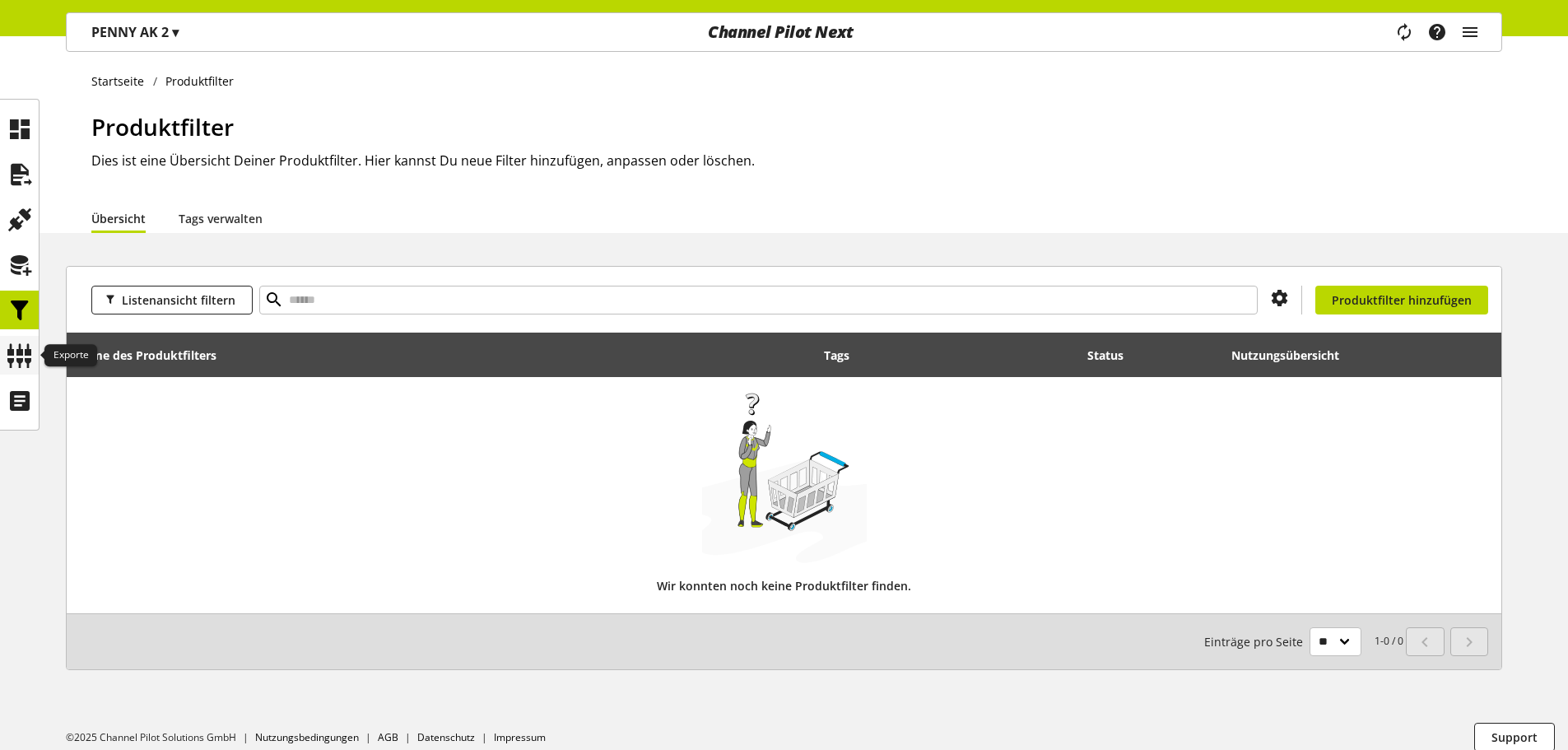
click at [23, 354] on icon at bounding box center [19, 356] width 26 height 33
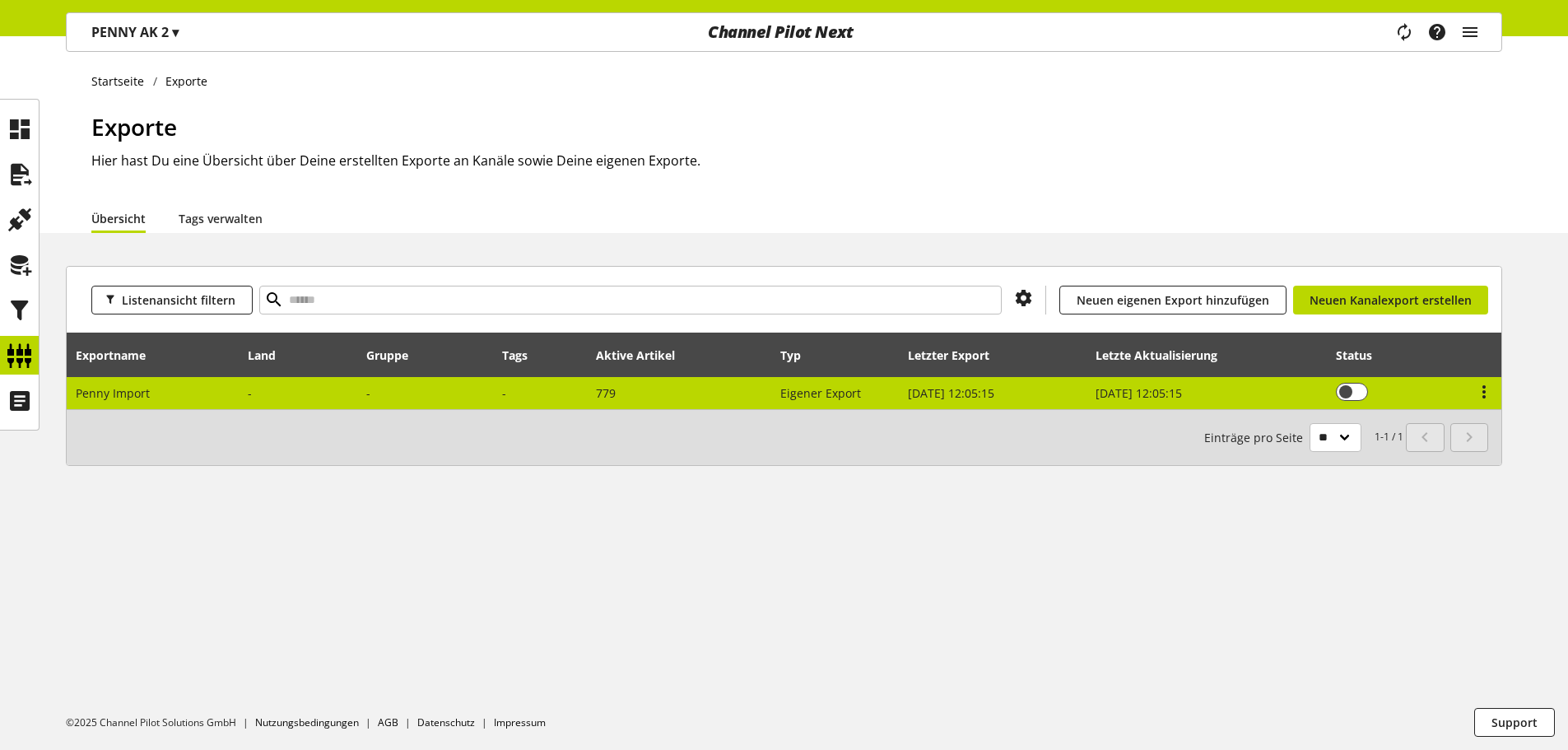
click at [164, 395] on td "Penny Import" at bounding box center [153, 394] width 173 height 33
select select "********"
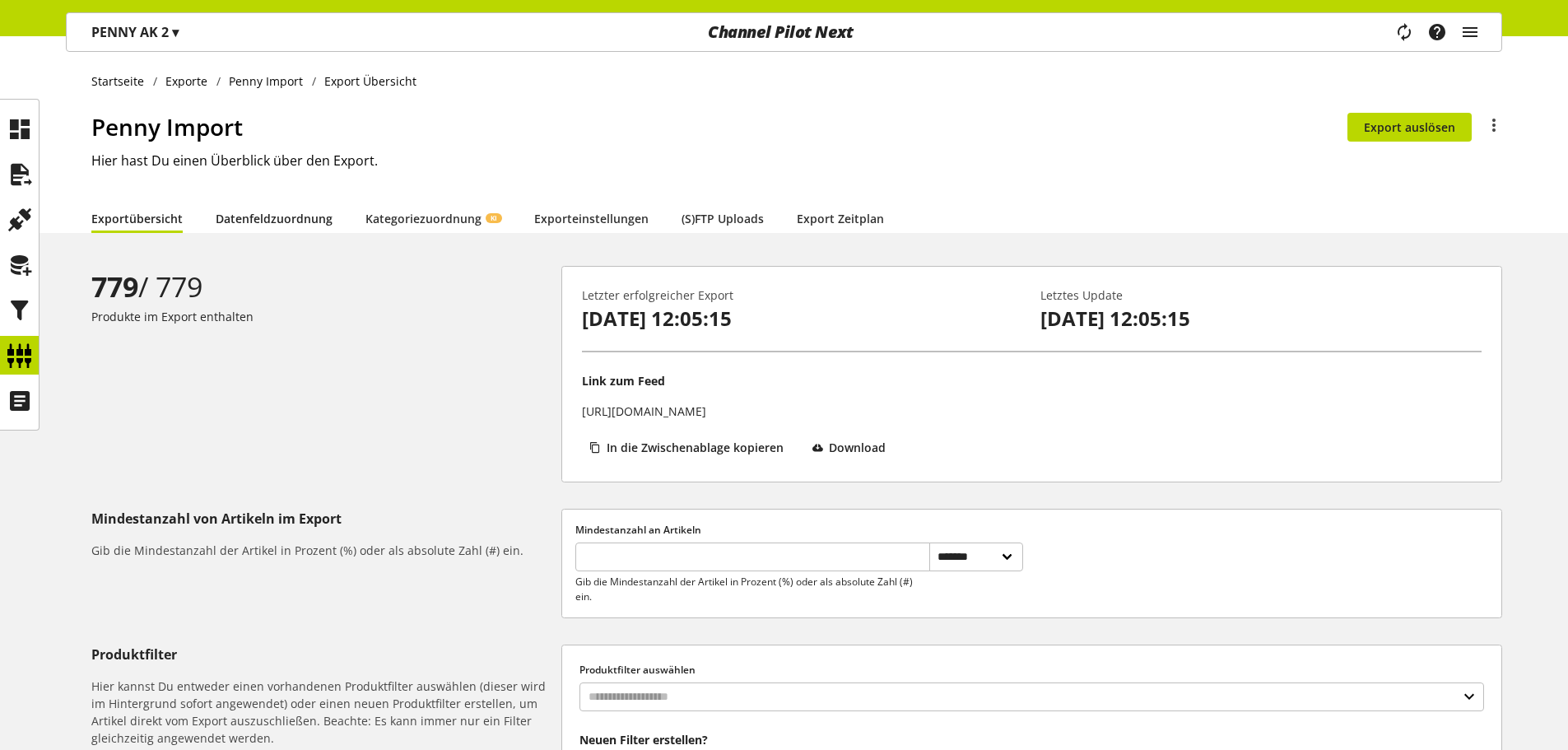
click at [306, 214] on link "Datenfeldzuordnung" at bounding box center [274, 218] width 117 height 17
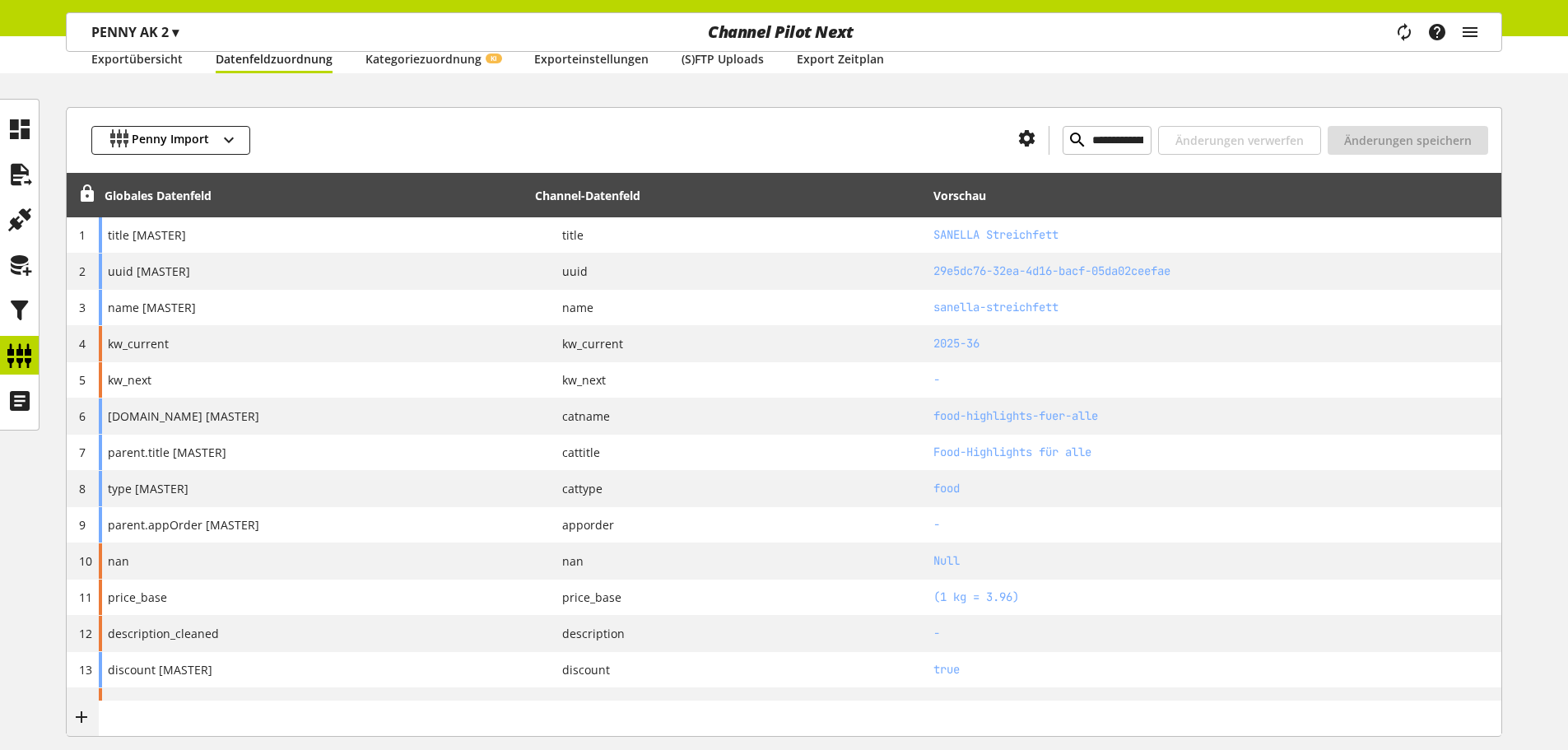
scroll to position [82, 0]
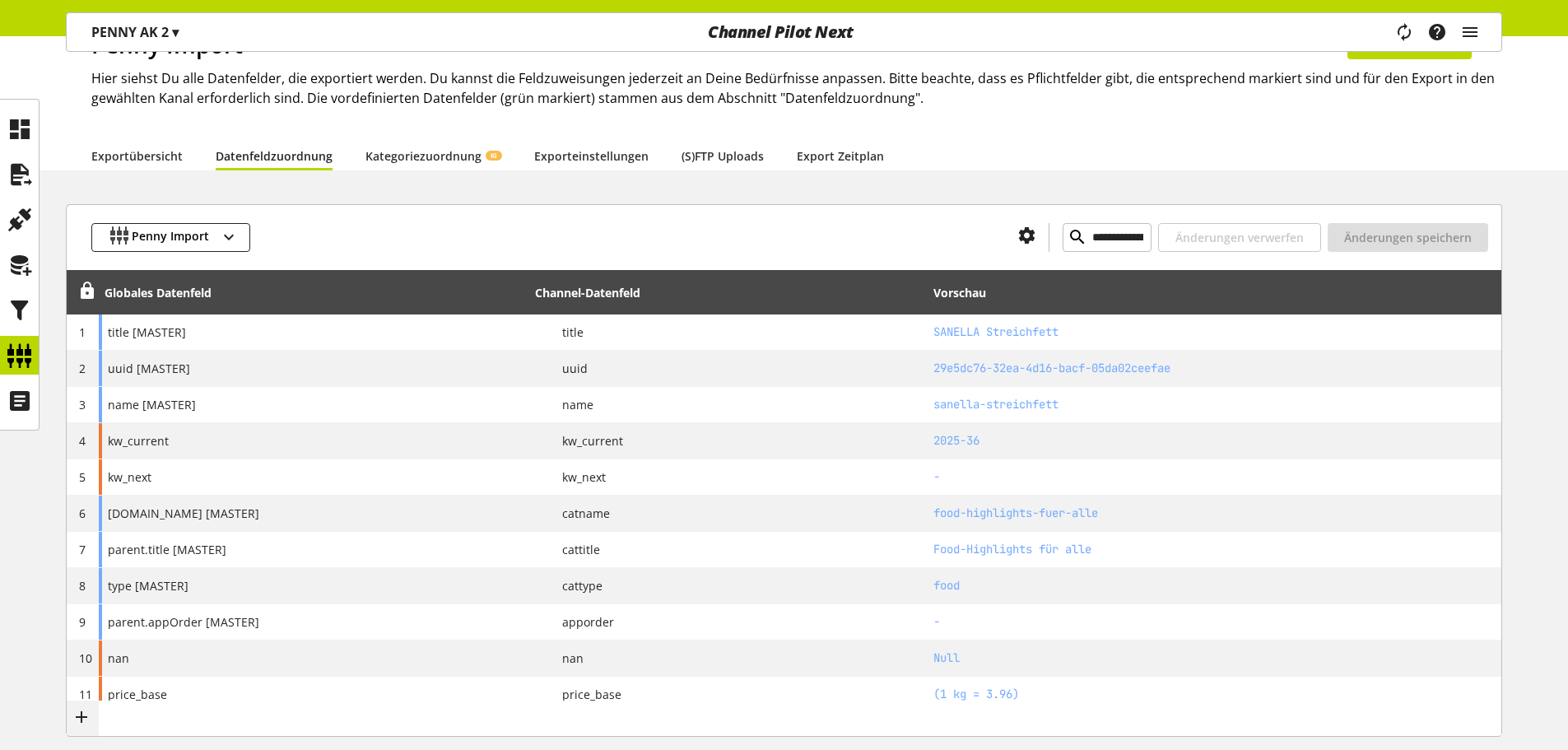
click at [161, 30] on p "PENNY AK 2 ▾" at bounding box center [135, 33] width 88 height 20
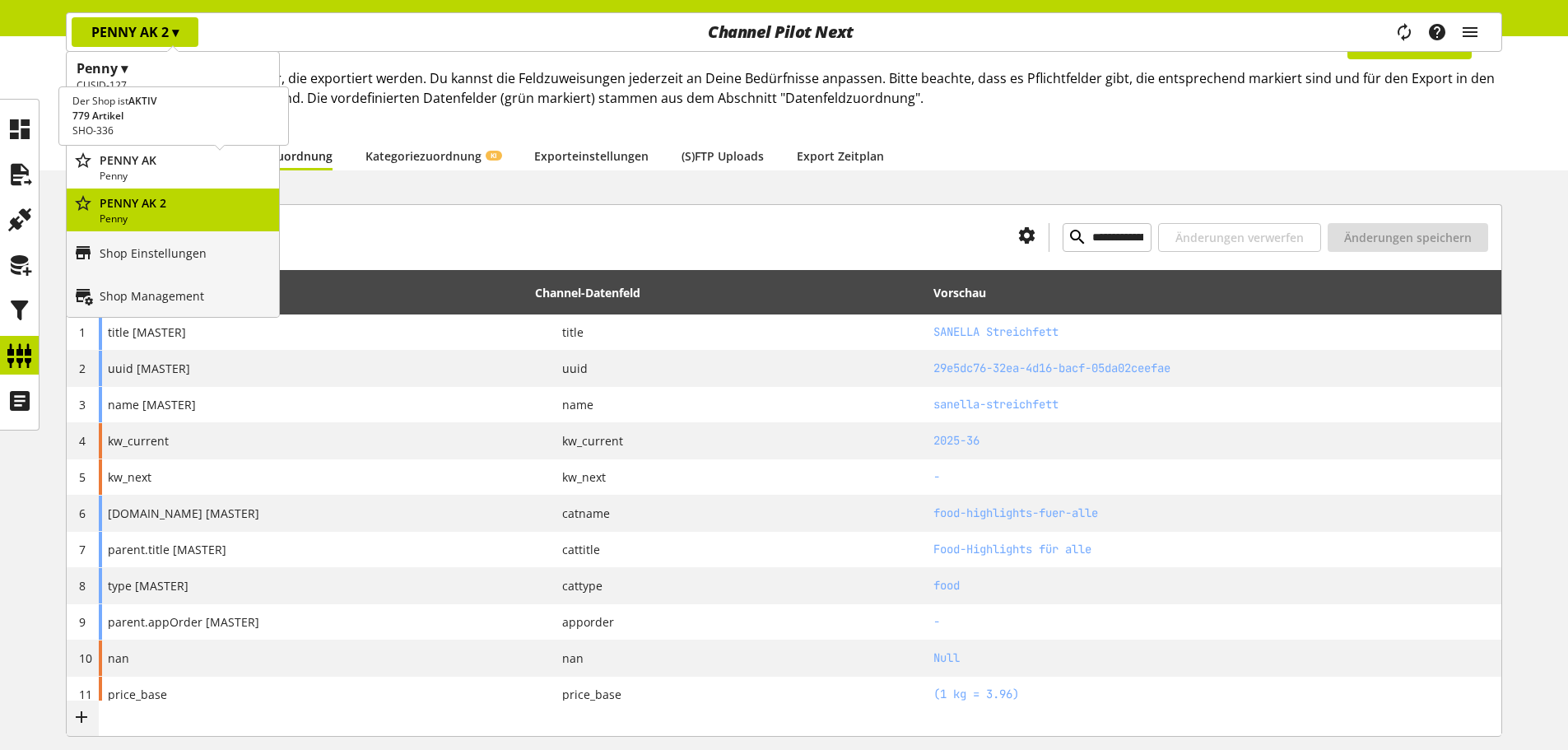
click at [159, 169] on p "Penny" at bounding box center [185, 176] width 173 height 14
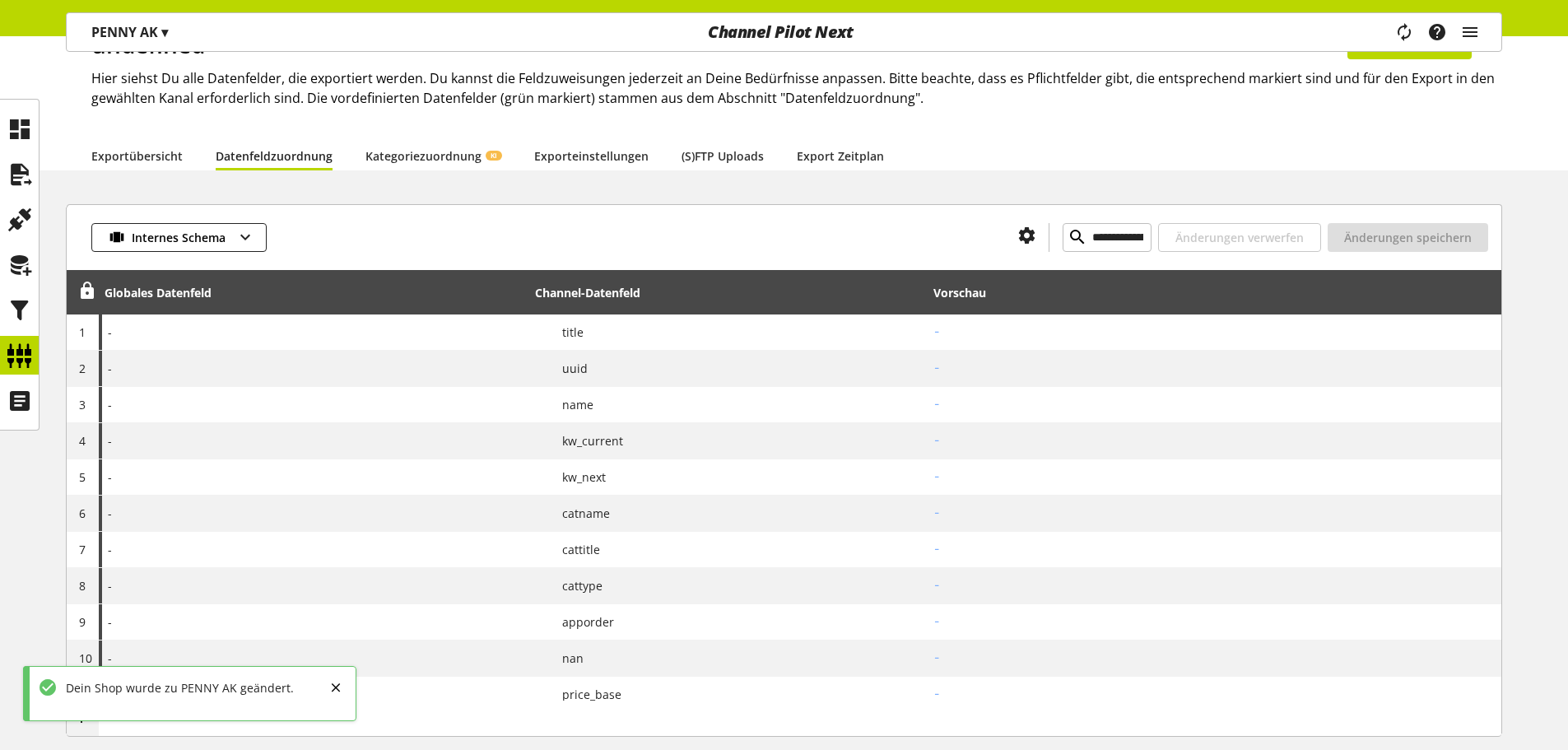
type input "**********"
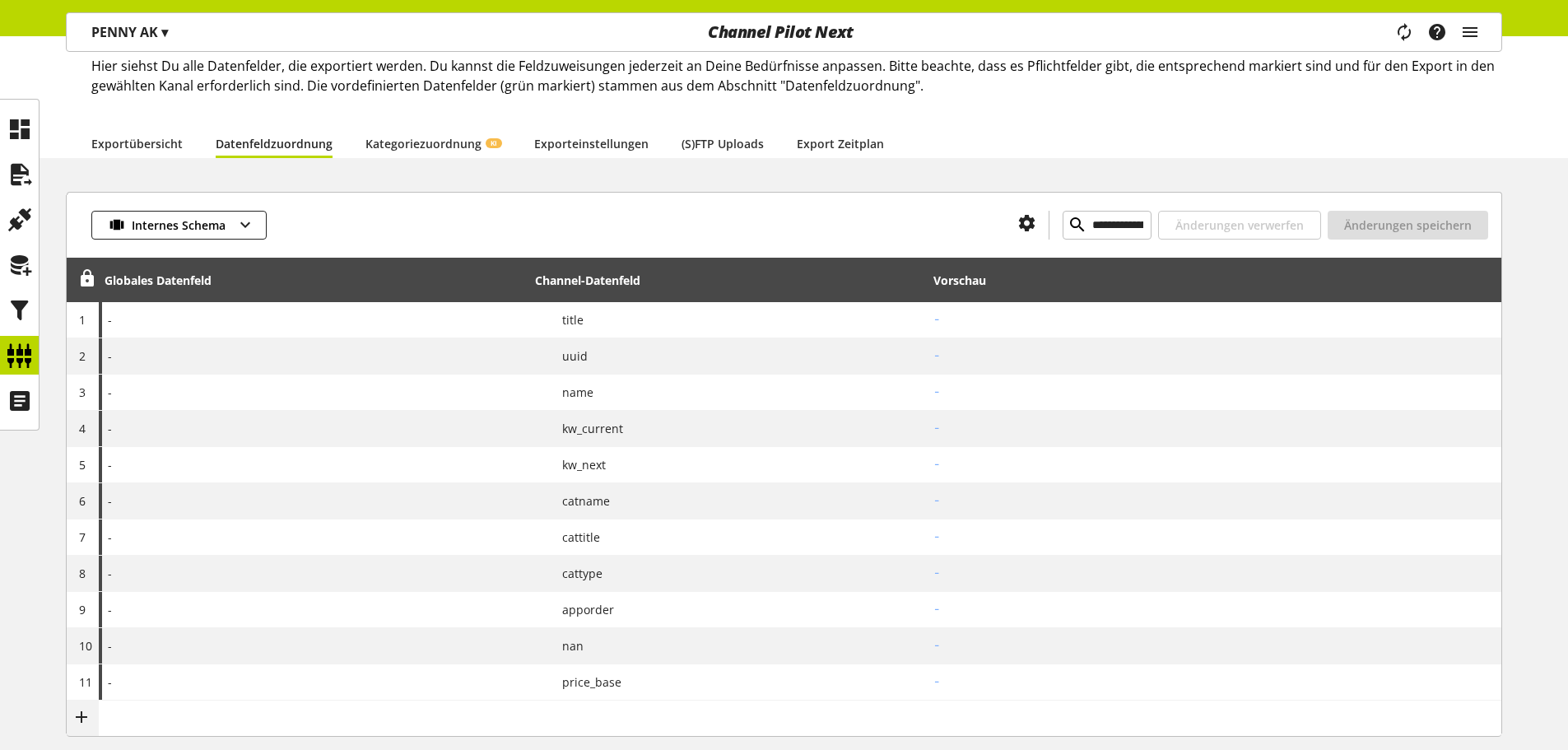
scroll to position [0, 0]
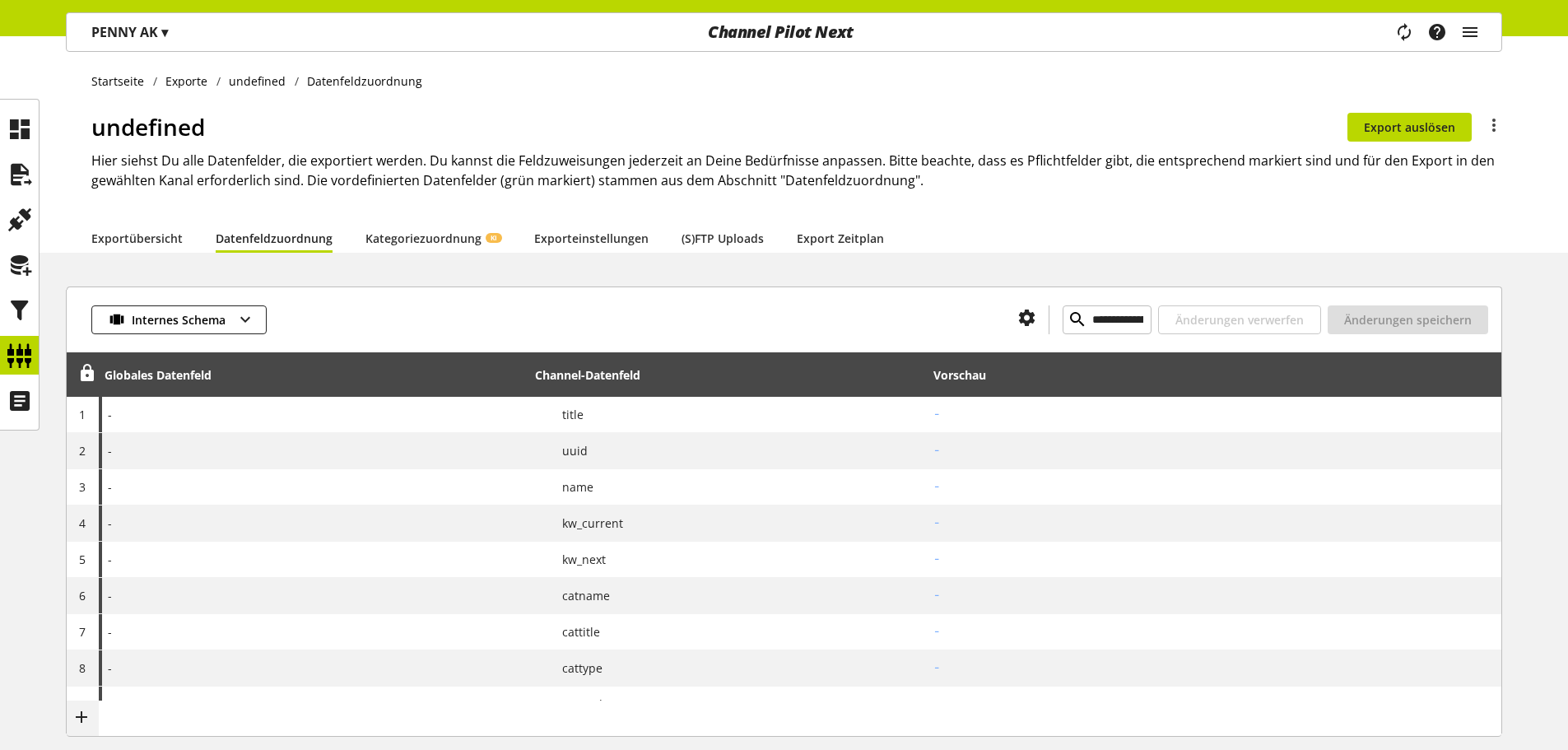
click at [151, 37] on p "PENNY AK ▾" at bounding box center [129, 33] width 77 height 20
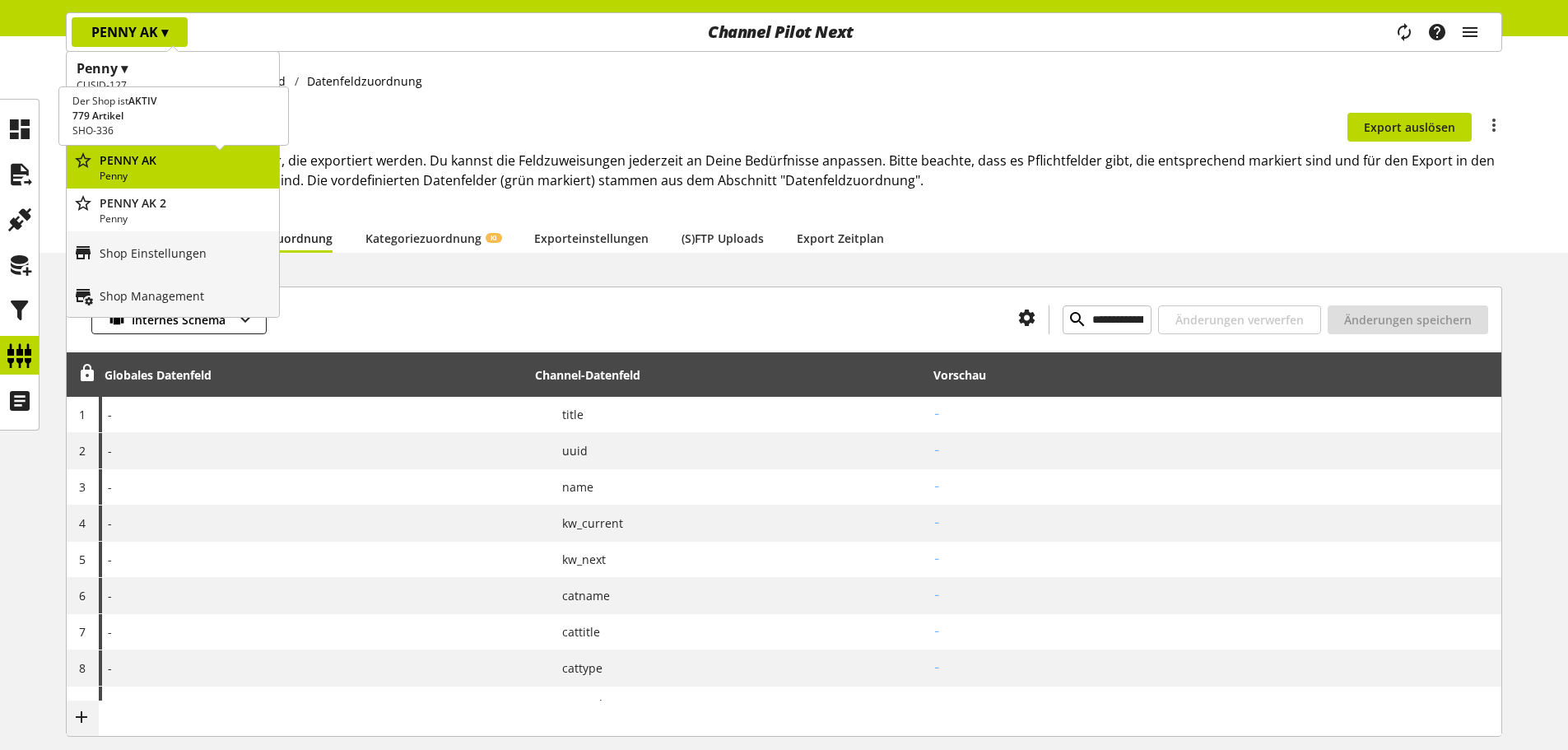
click at [186, 170] on p "Penny" at bounding box center [185, 176] width 173 height 14
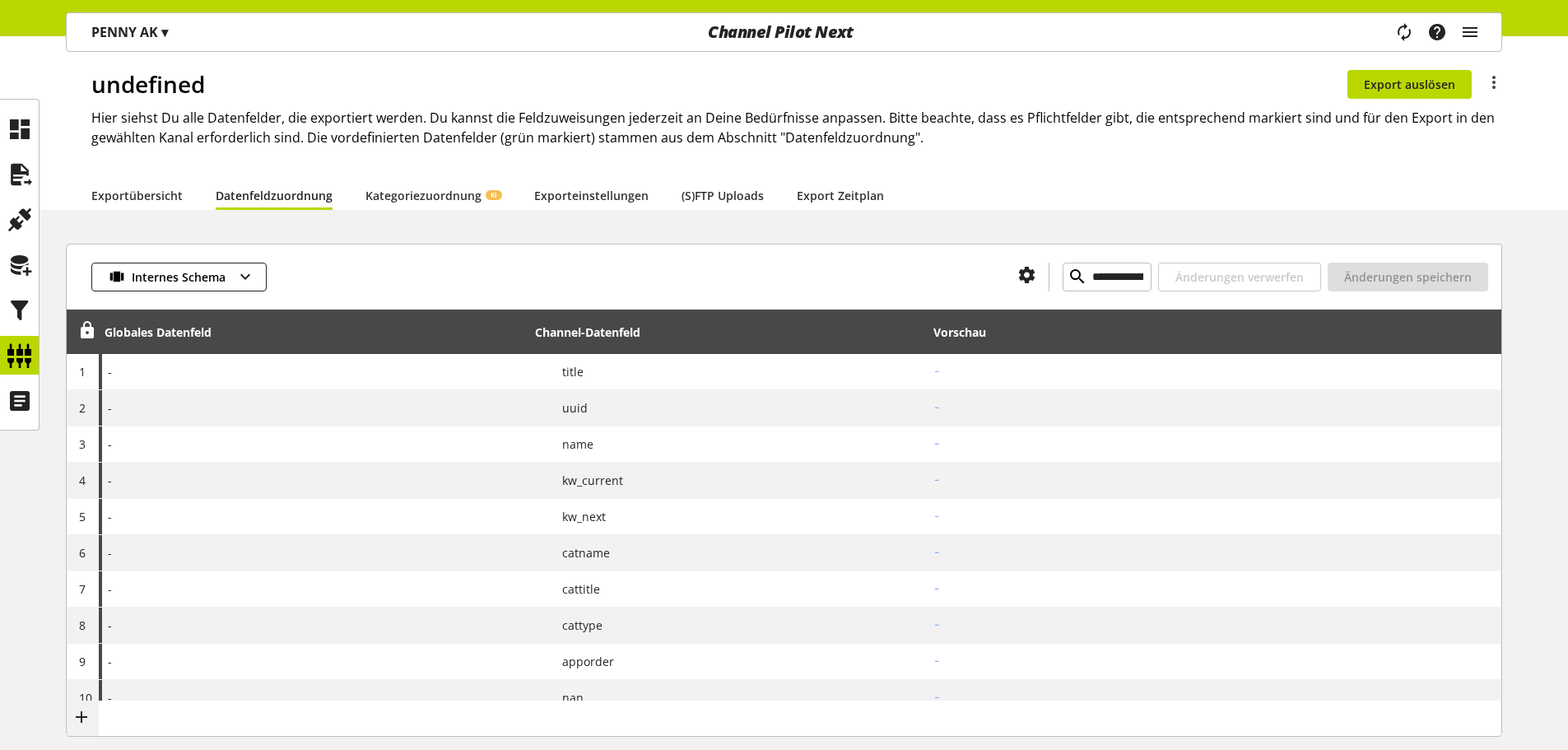
scroll to position [82, 0]
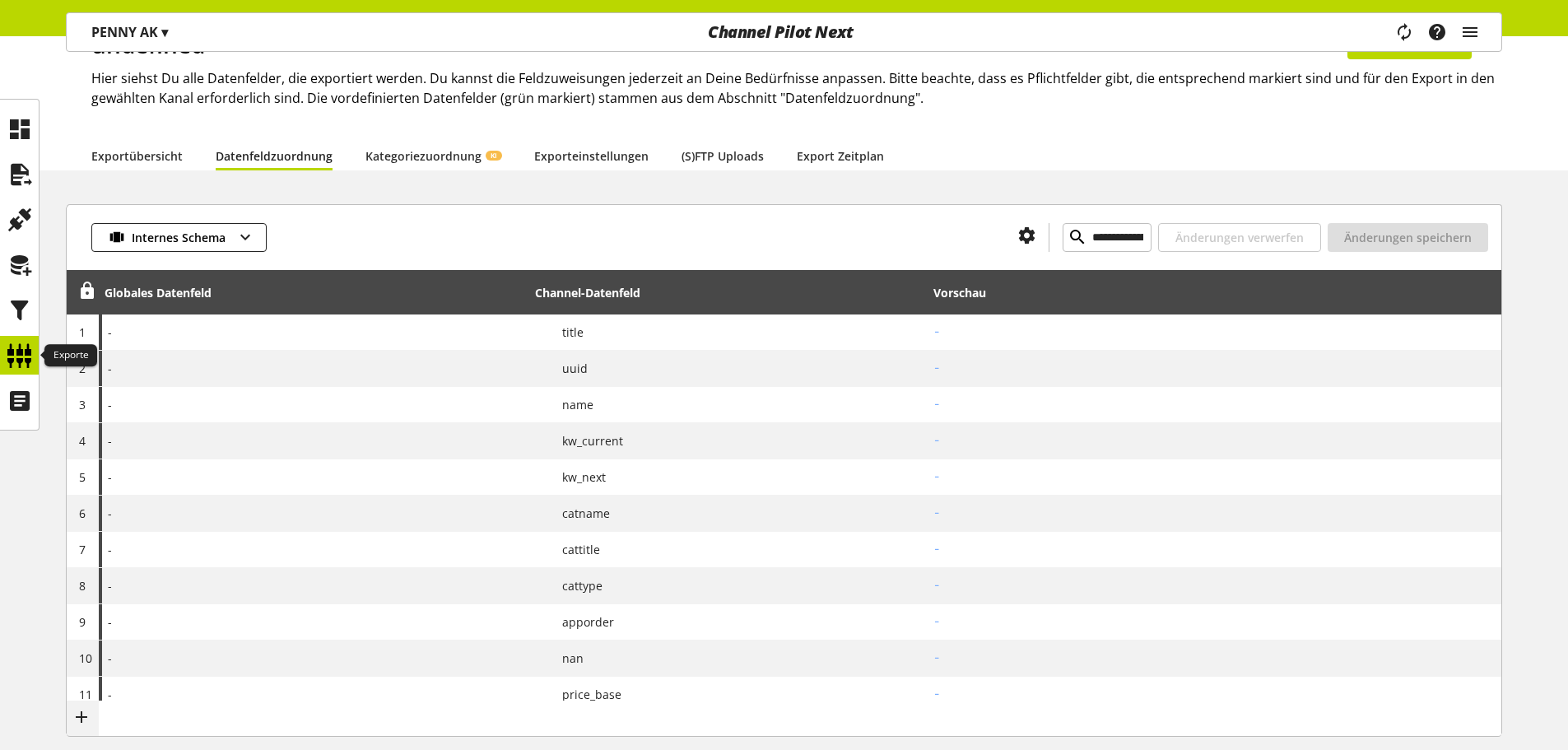
click at [25, 354] on icon at bounding box center [19, 356] width 26 height 33
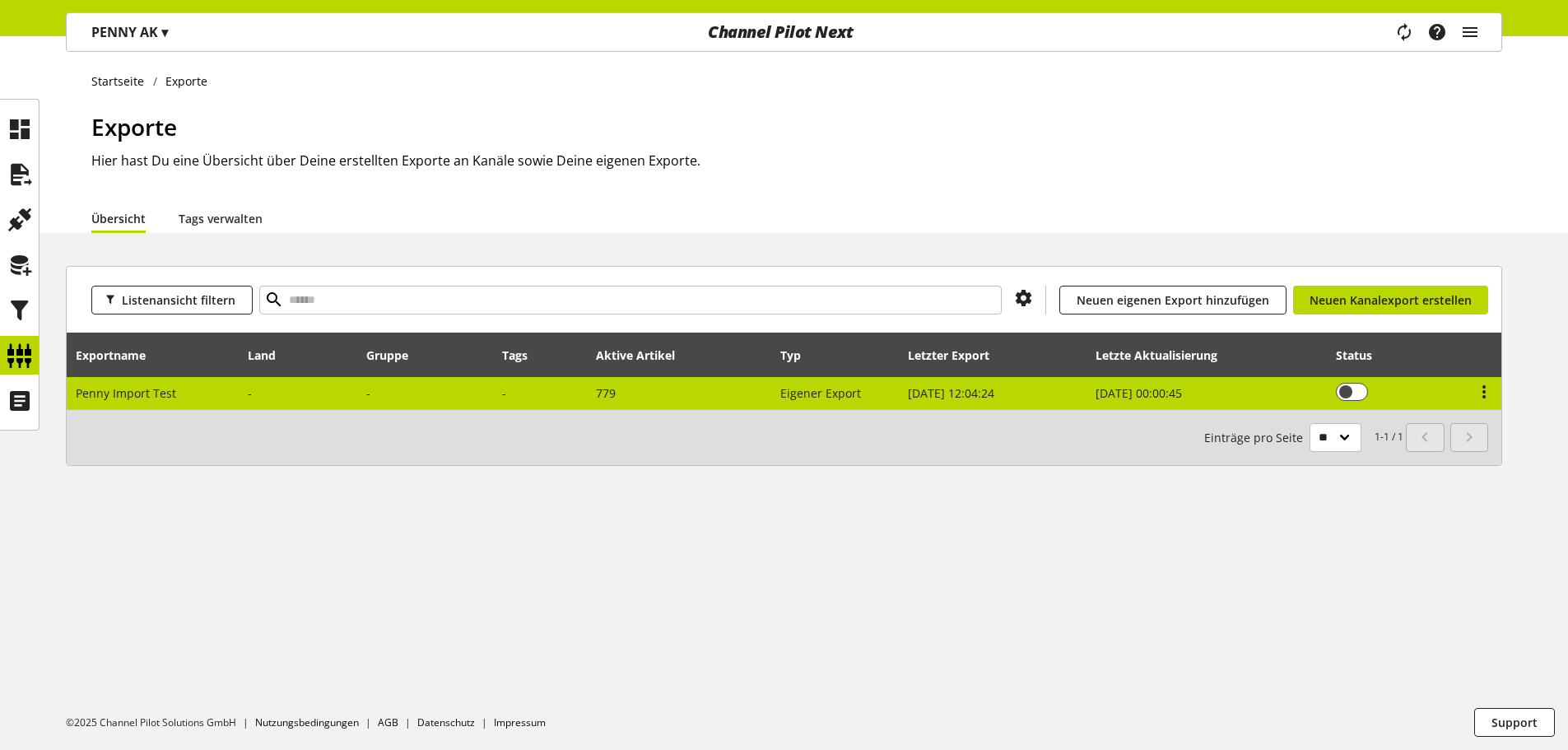
click at [162, 392] on span "Penny Import Test" at bounding box center [126, 393] width 100 height 15
select select "********"
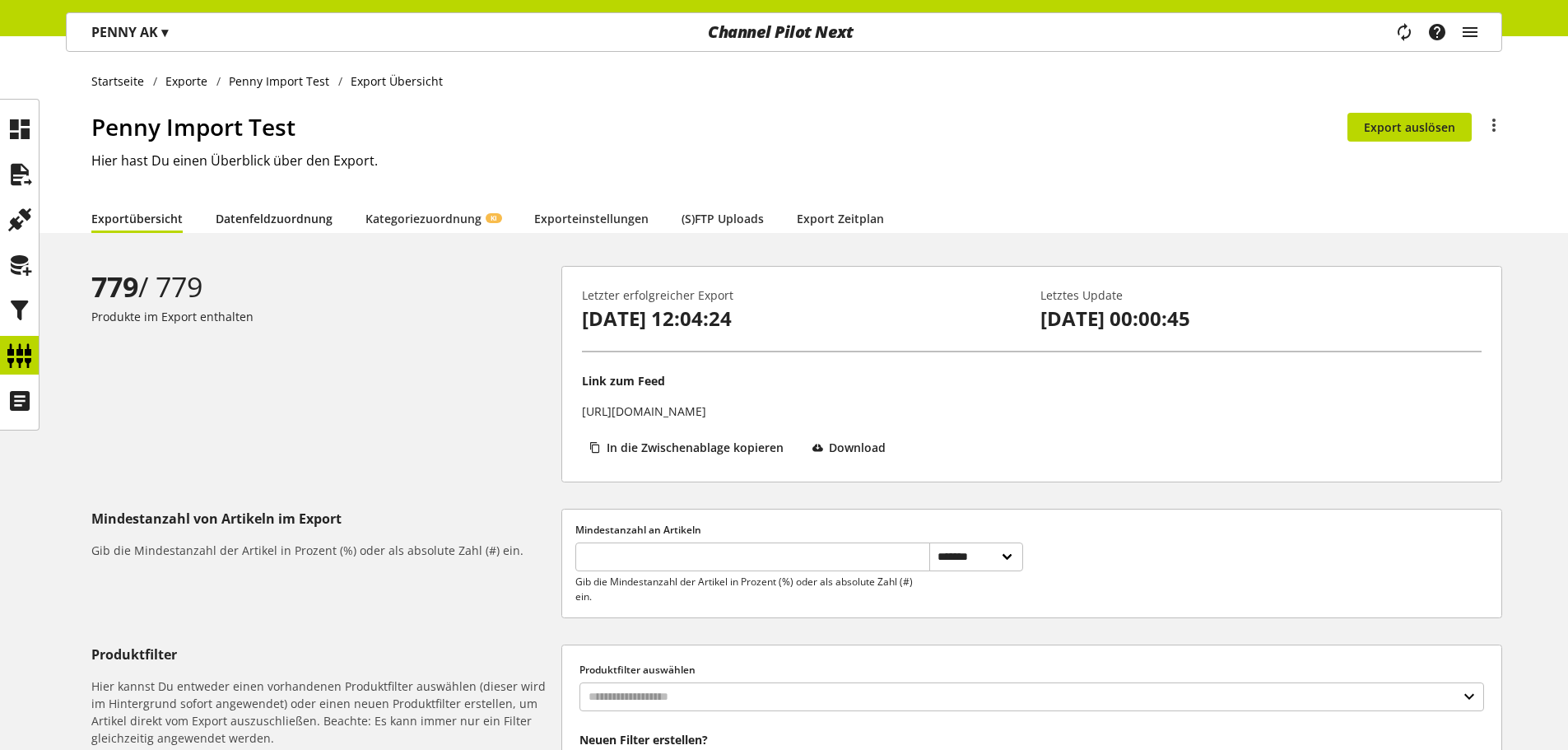
click at [298, 226] on link "Datenfeldzuordnung" at bounding box center [274, 218] width 117 height 17
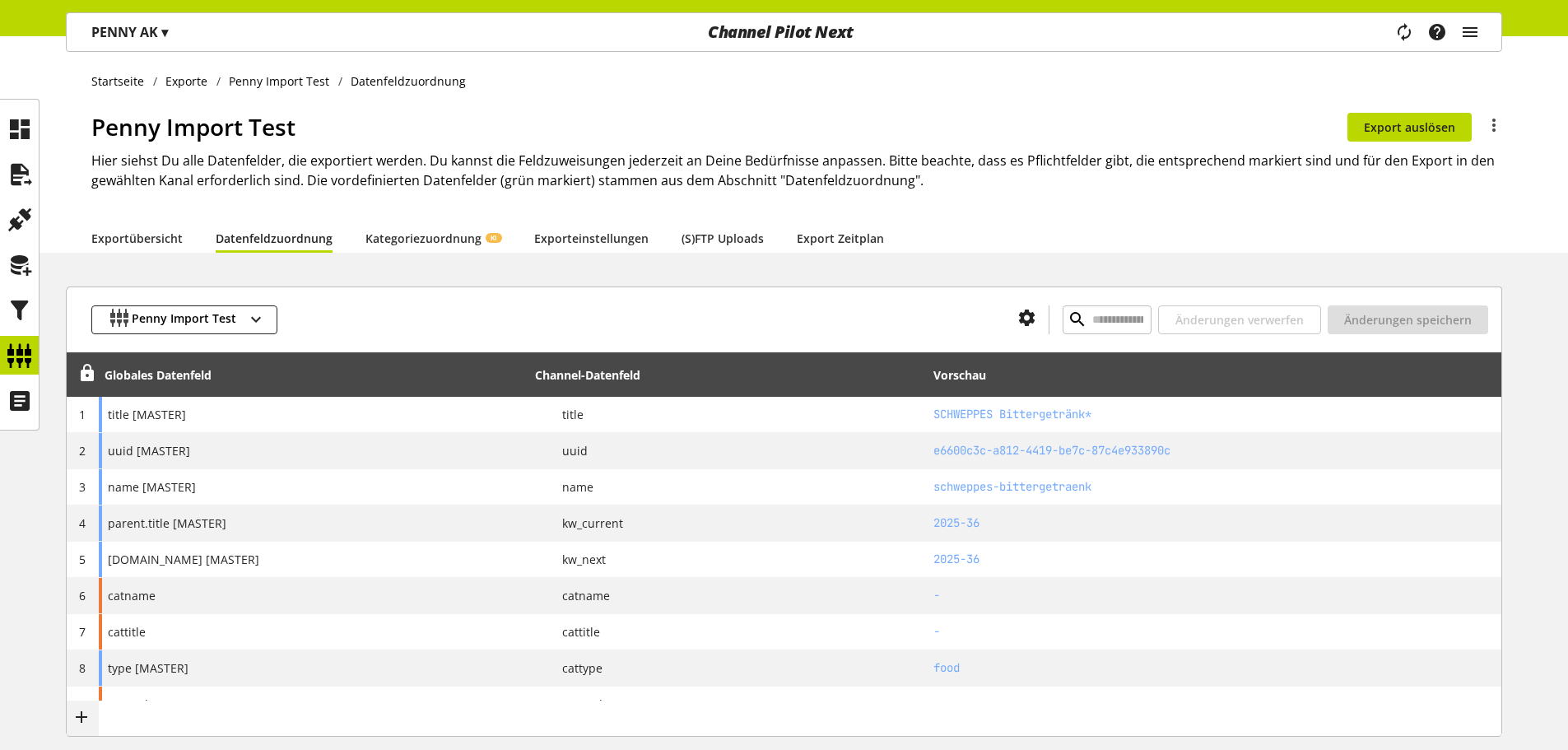
type input "**********"
click at [1444, 34] on icon "main navigation" at bounding box center [1438, 32] width 20 height 30
click at [1118, 118] on h1 "Penny Import Test" at bounding box center [719, 127] width 1256 height 34
